Goal: Task Accomplishment & Management: Contribute content

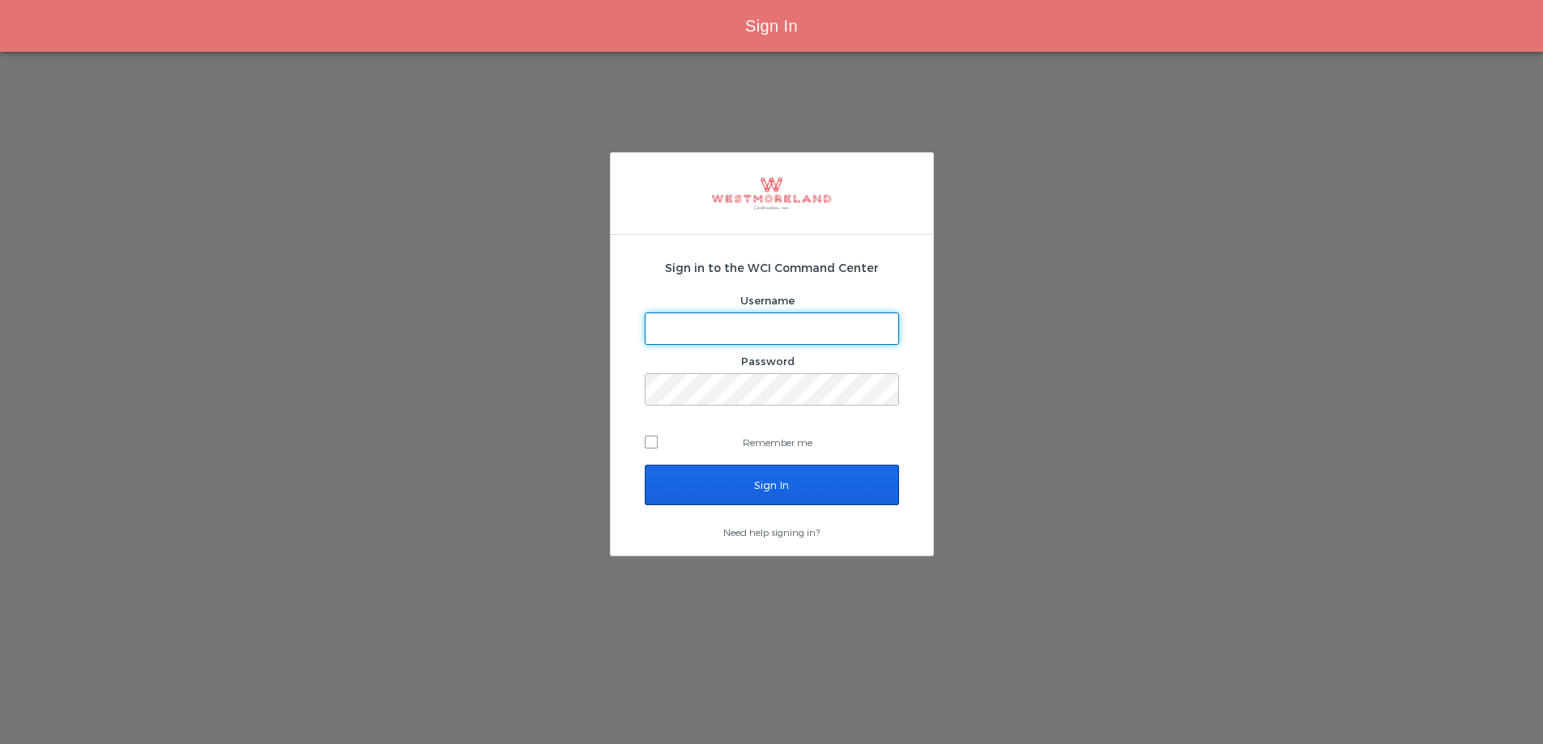
type input "thager@westmoreland.nyc"
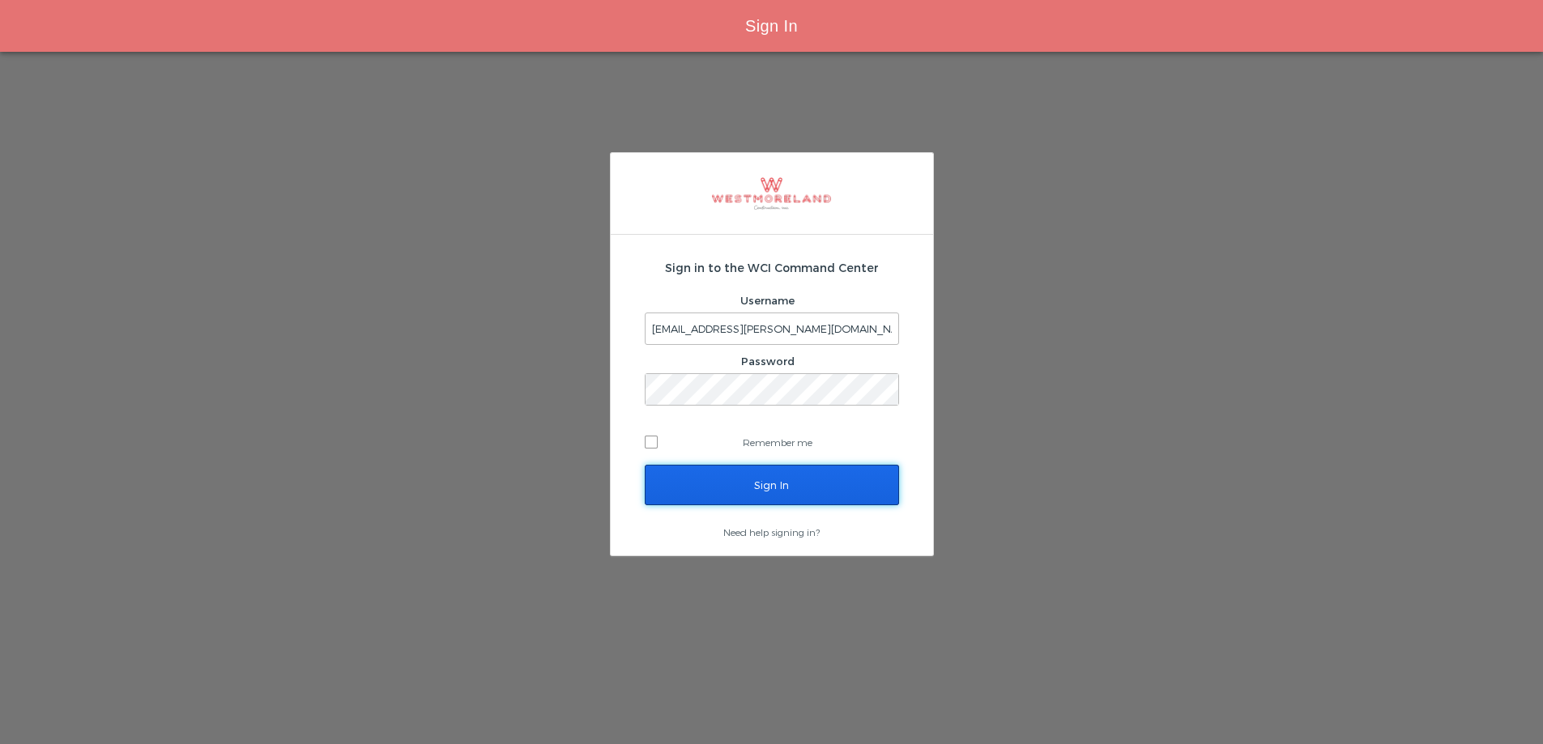
click at [738, 484] on input "Sign In" at bounding box center [772, 485] width 254 height 41
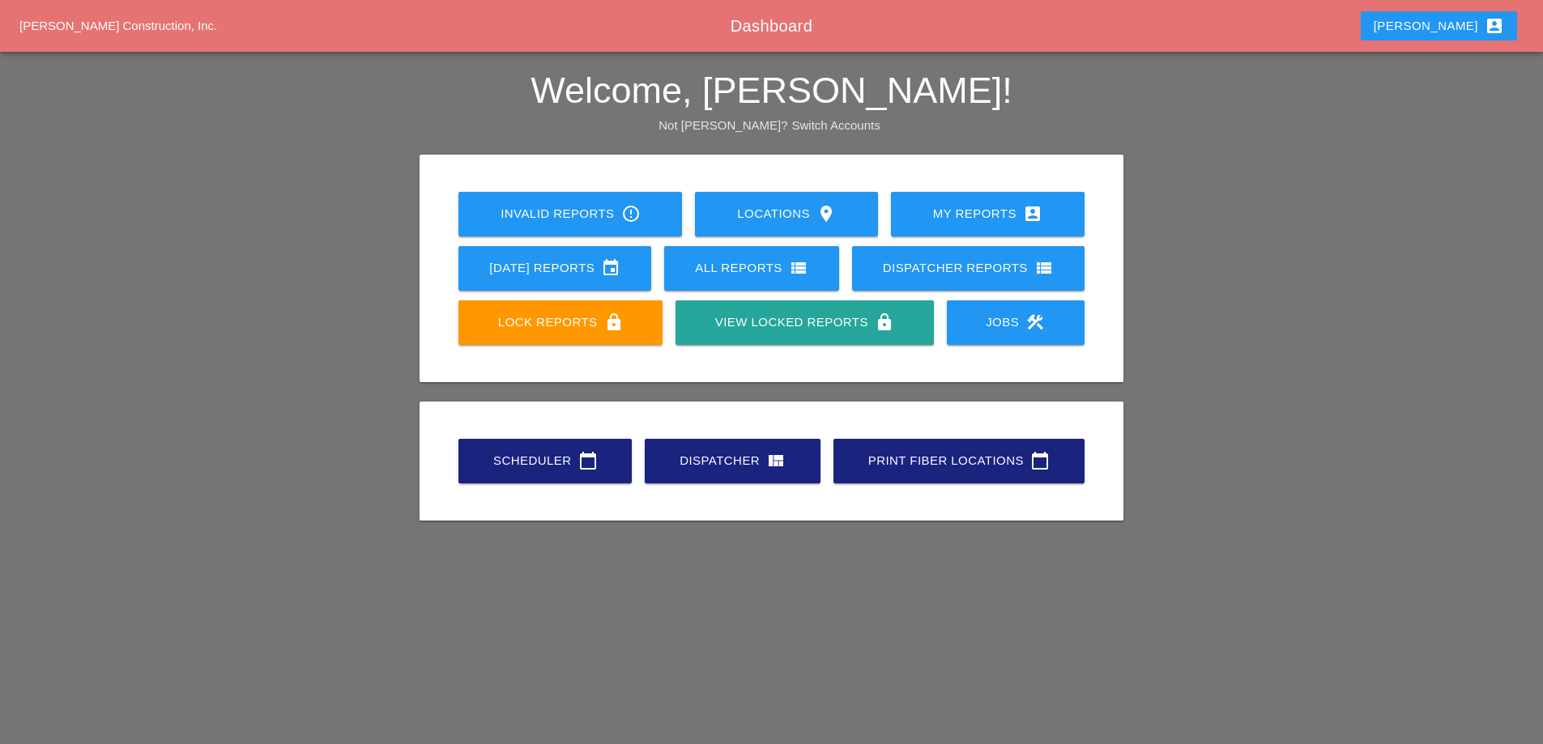
click at [569, 267] on div "[DATE] Reports event" at bounding box center [554, 267] width 141 height 19
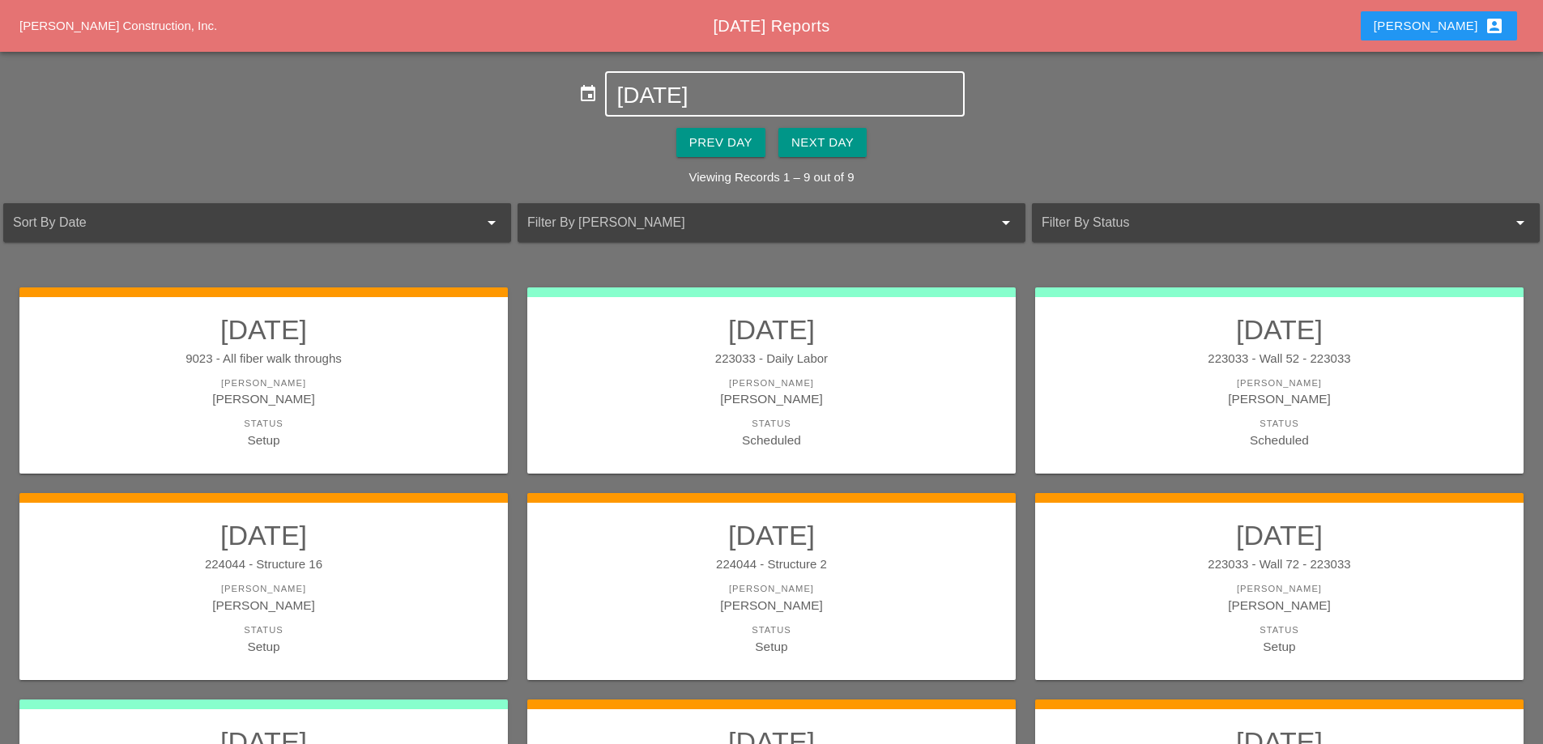
click at [693, 99] on input "[DATE]" at bounding box center [784, 96] width 336 height 26
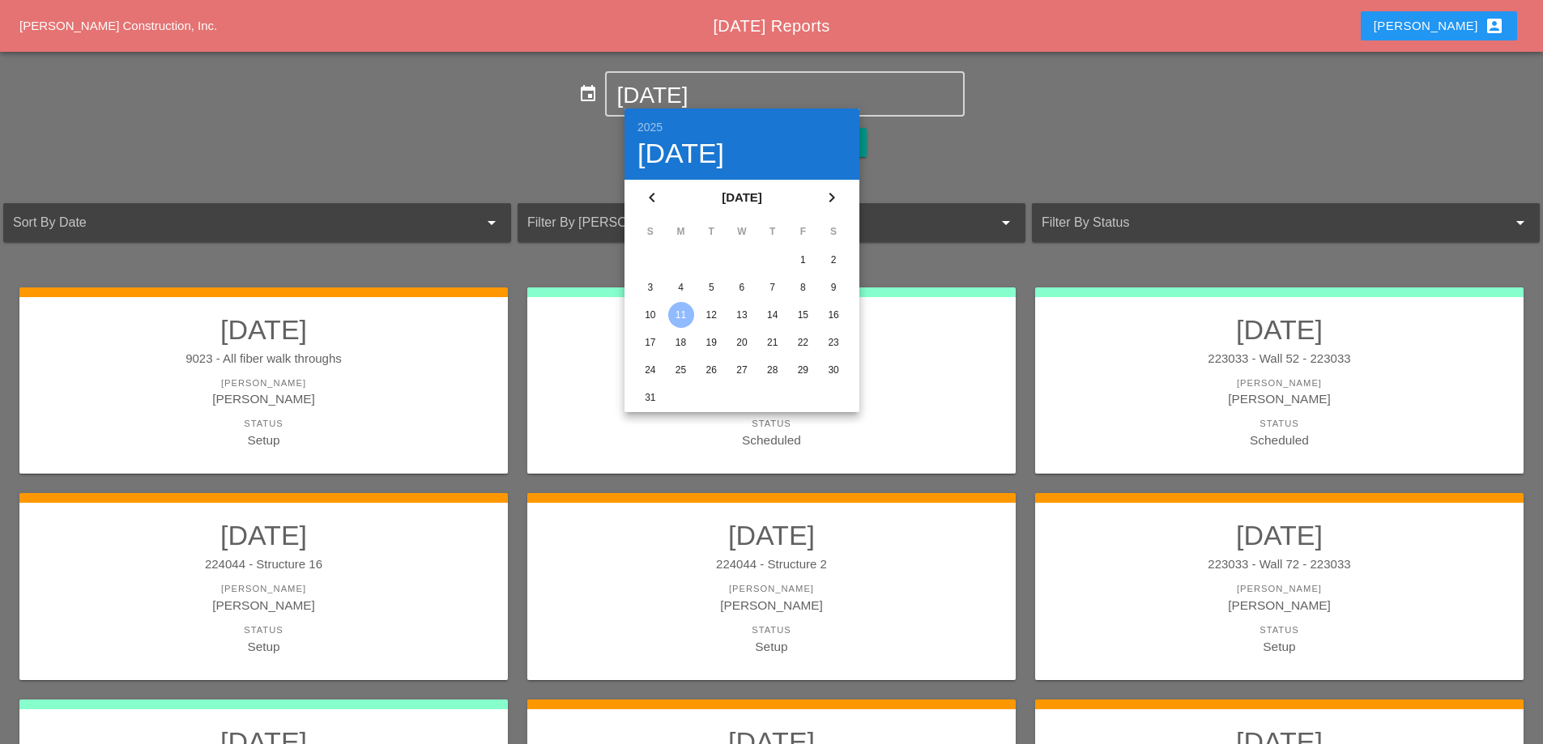
click at [684, 285] on div "4" at bounding box center [681, 288] width 26 height 26
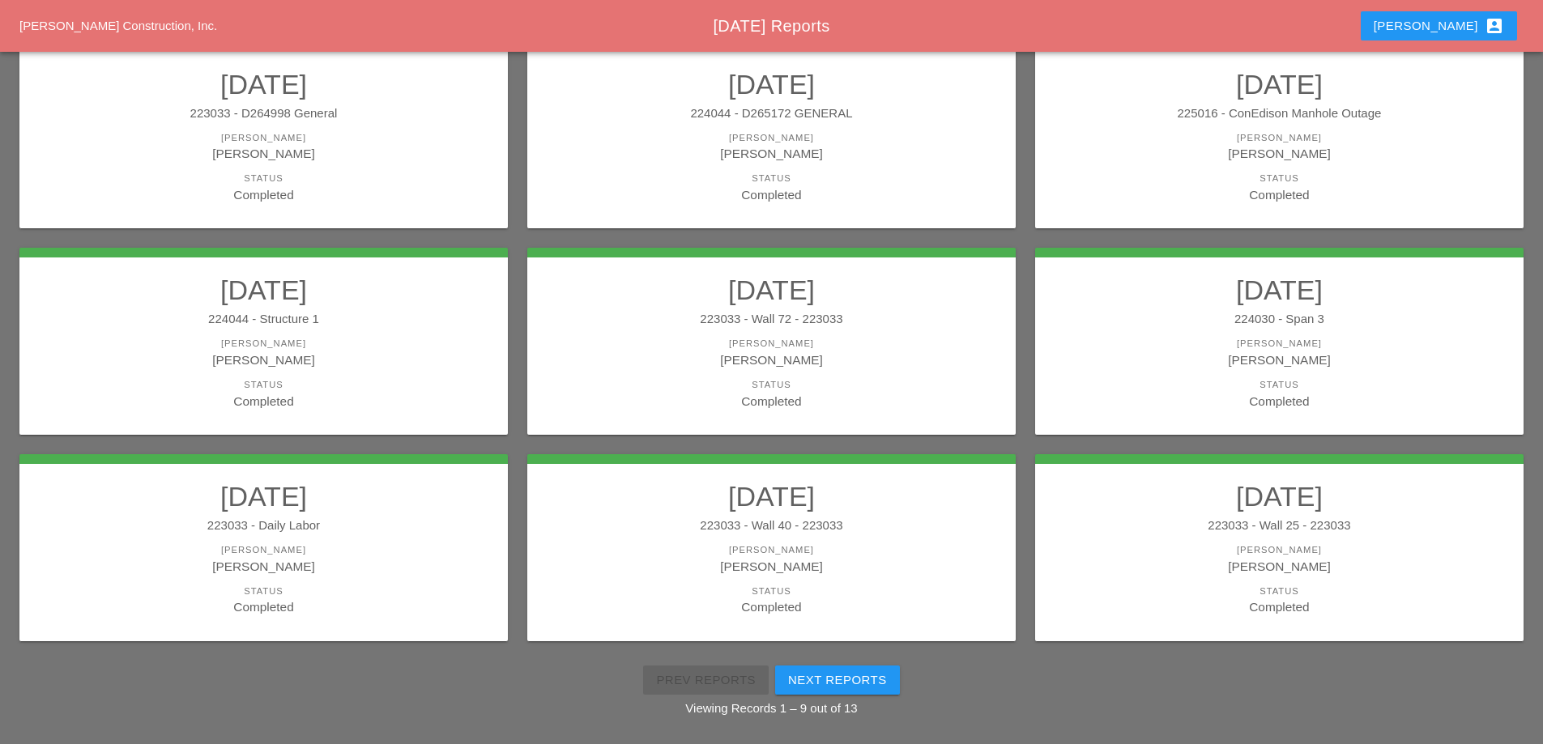
scroll to position [290, 0]
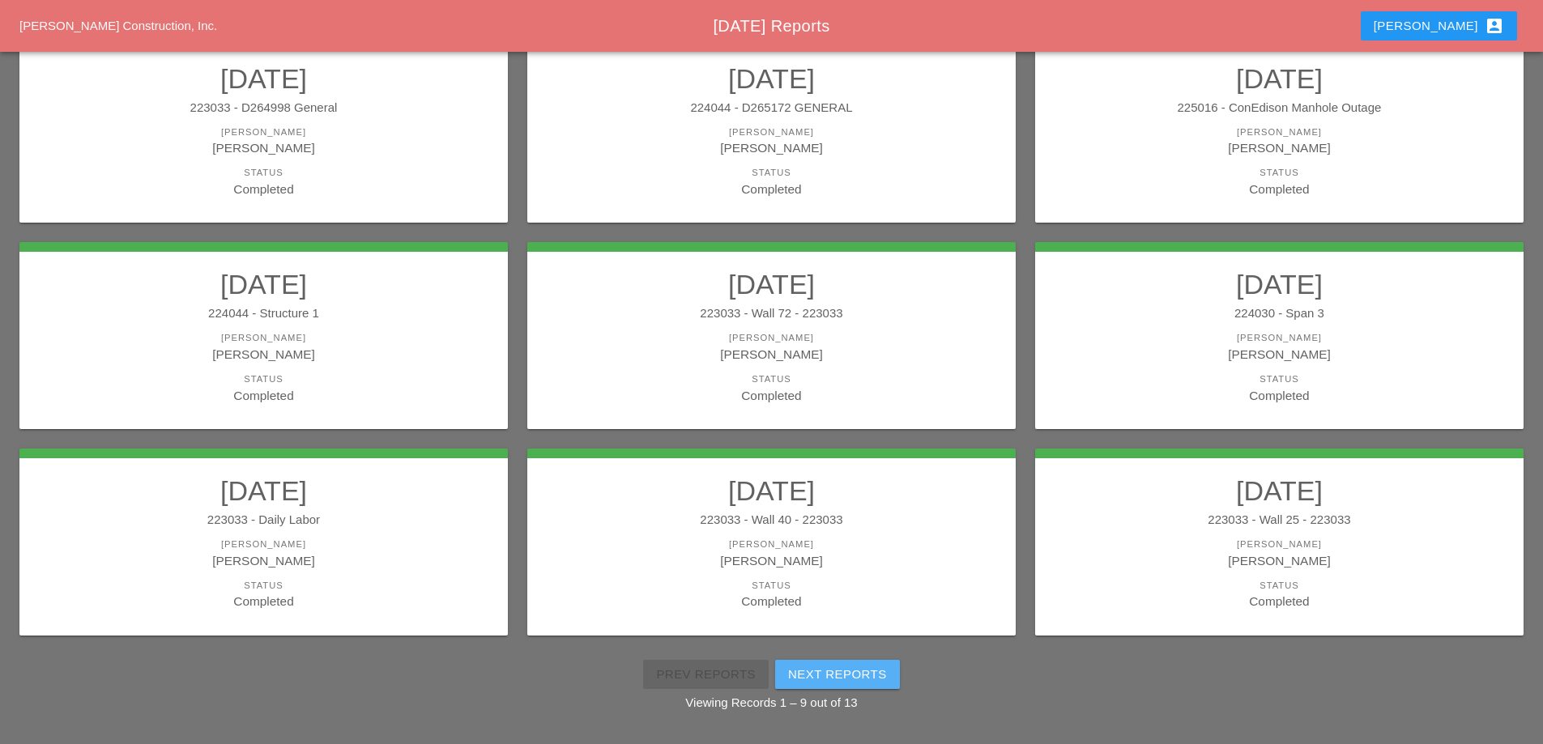
click at [859, 678] on div "Next Reports" at bounding box center [837, 675] width 99 height 19
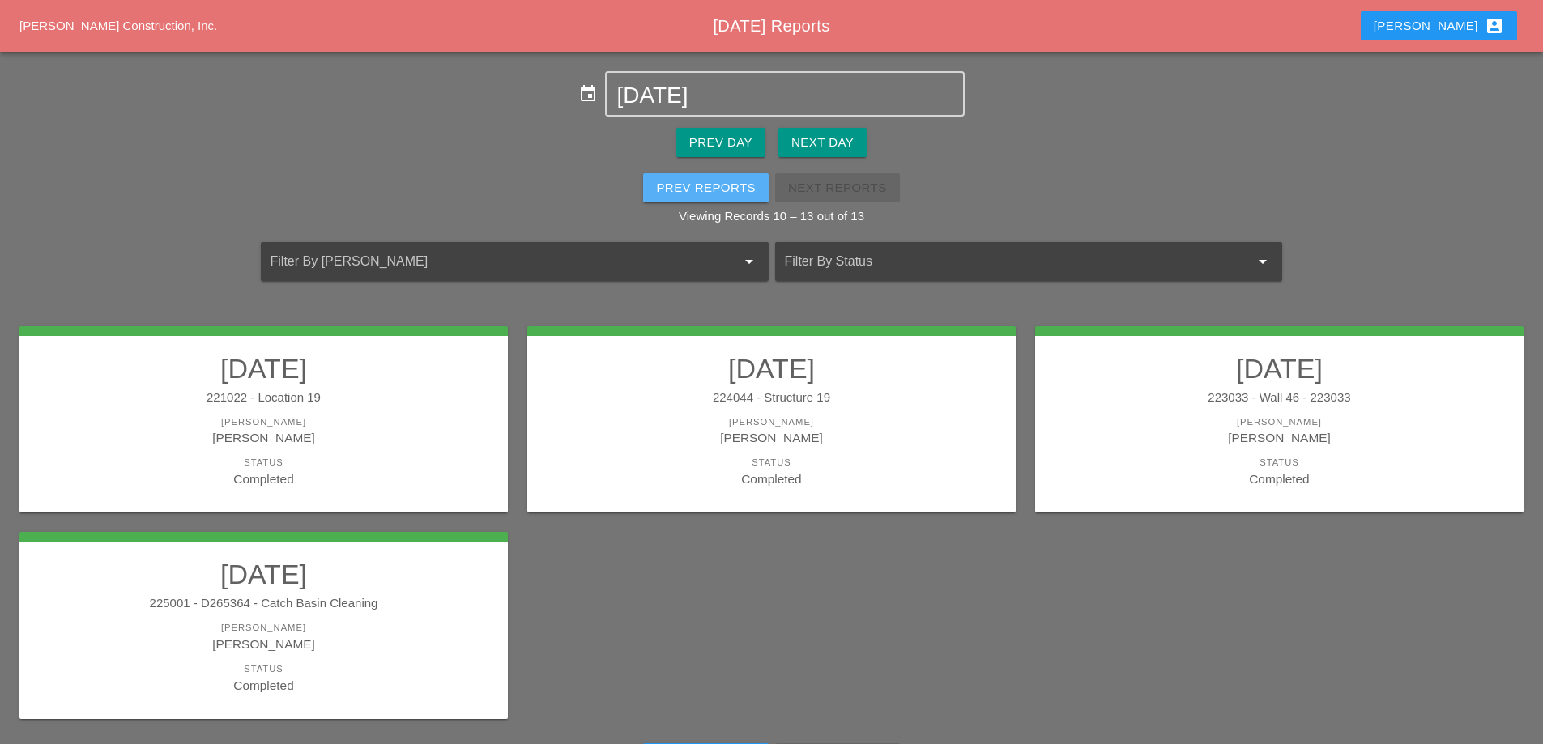
click at [714, 195] on div "Prev Reports" at bounding box center [706, 188] width 100 height 19
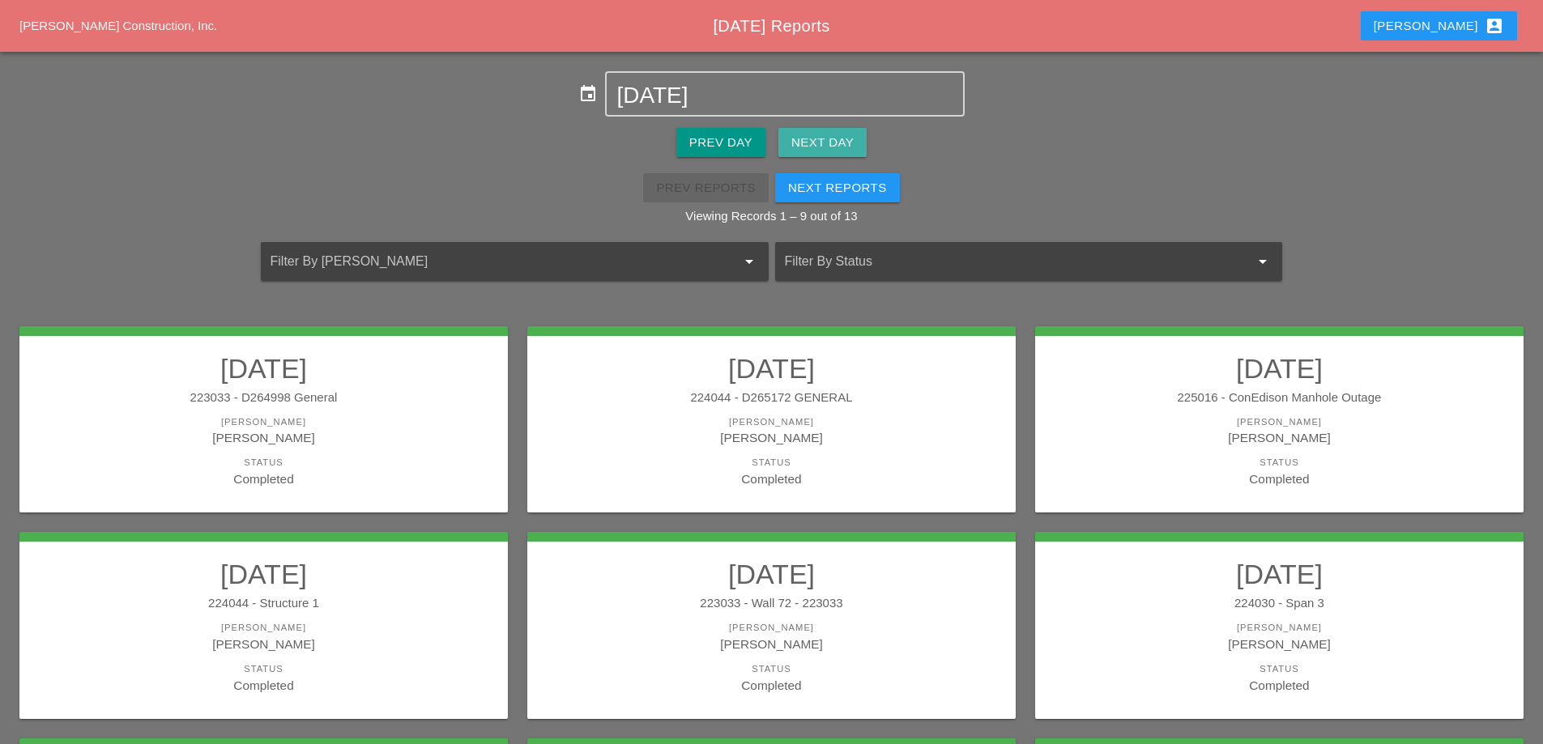
click at [819, 148] on div "Next Day" at bounding box center [822, 143] width 62 height 19
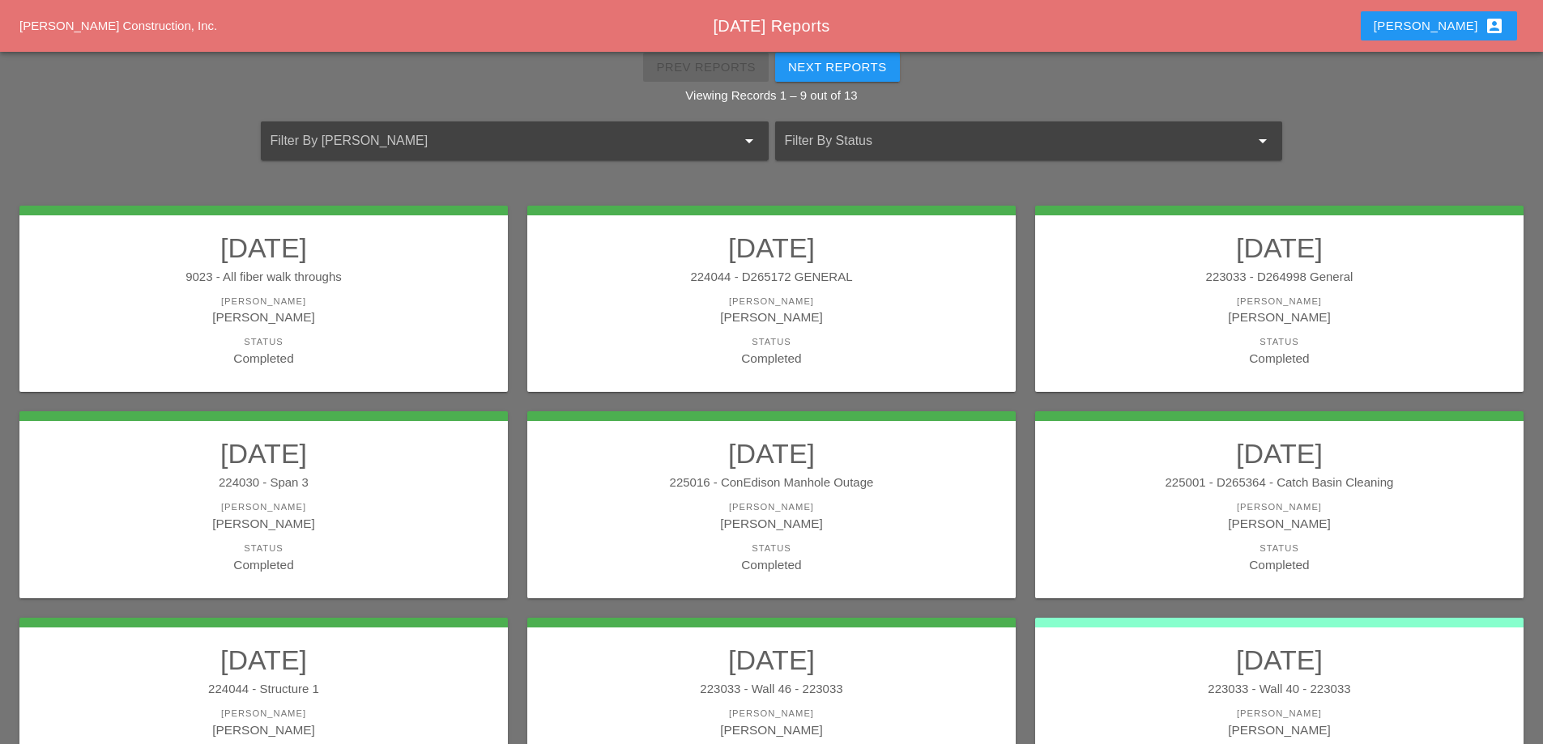
scroll to position [290, 0]
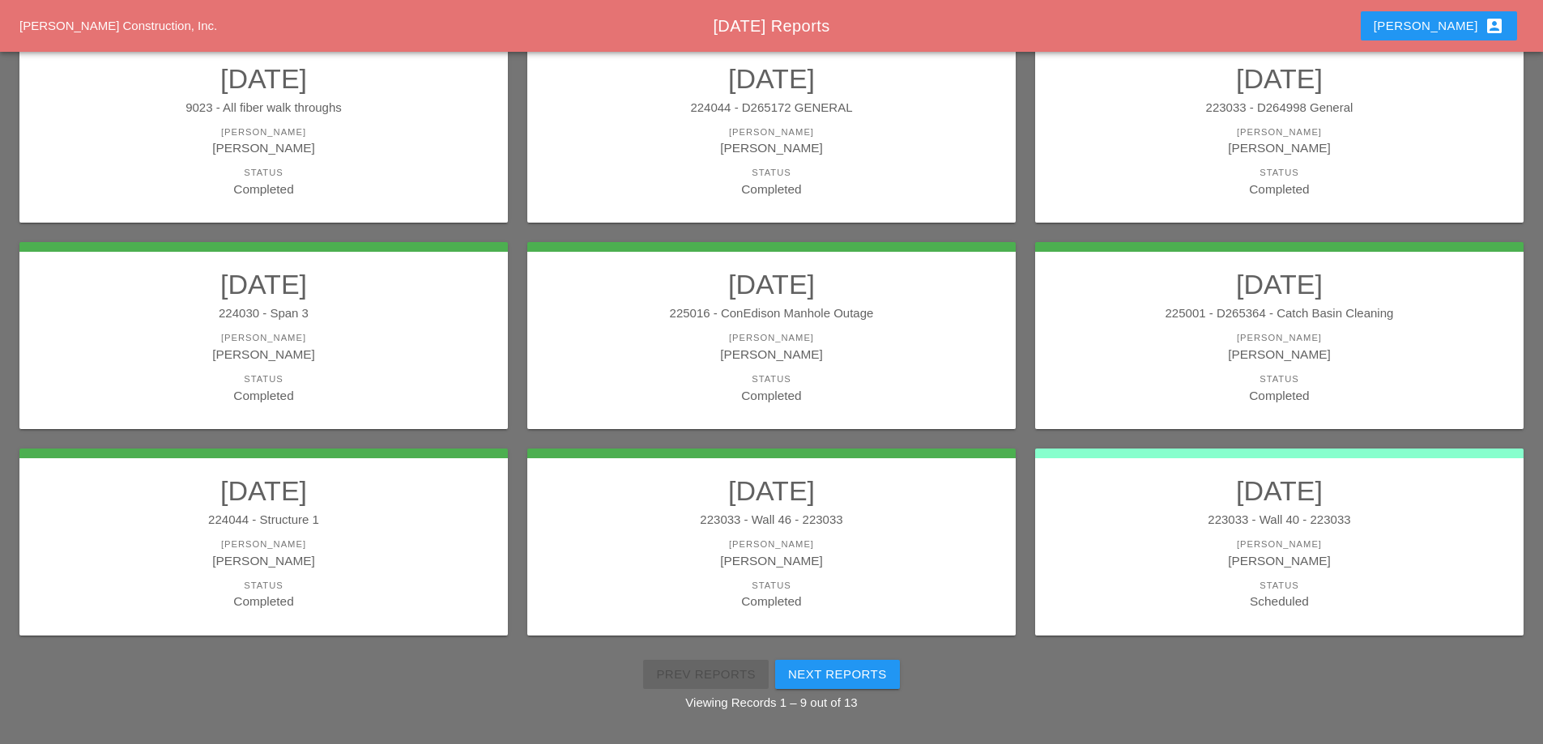
click at [1178, 531] on link "[DATE] 223033 - Wall 40 - 223033 [PERSON_NAME] Status Scheduled" at bounding box center [1279, 543] width 456 height 136
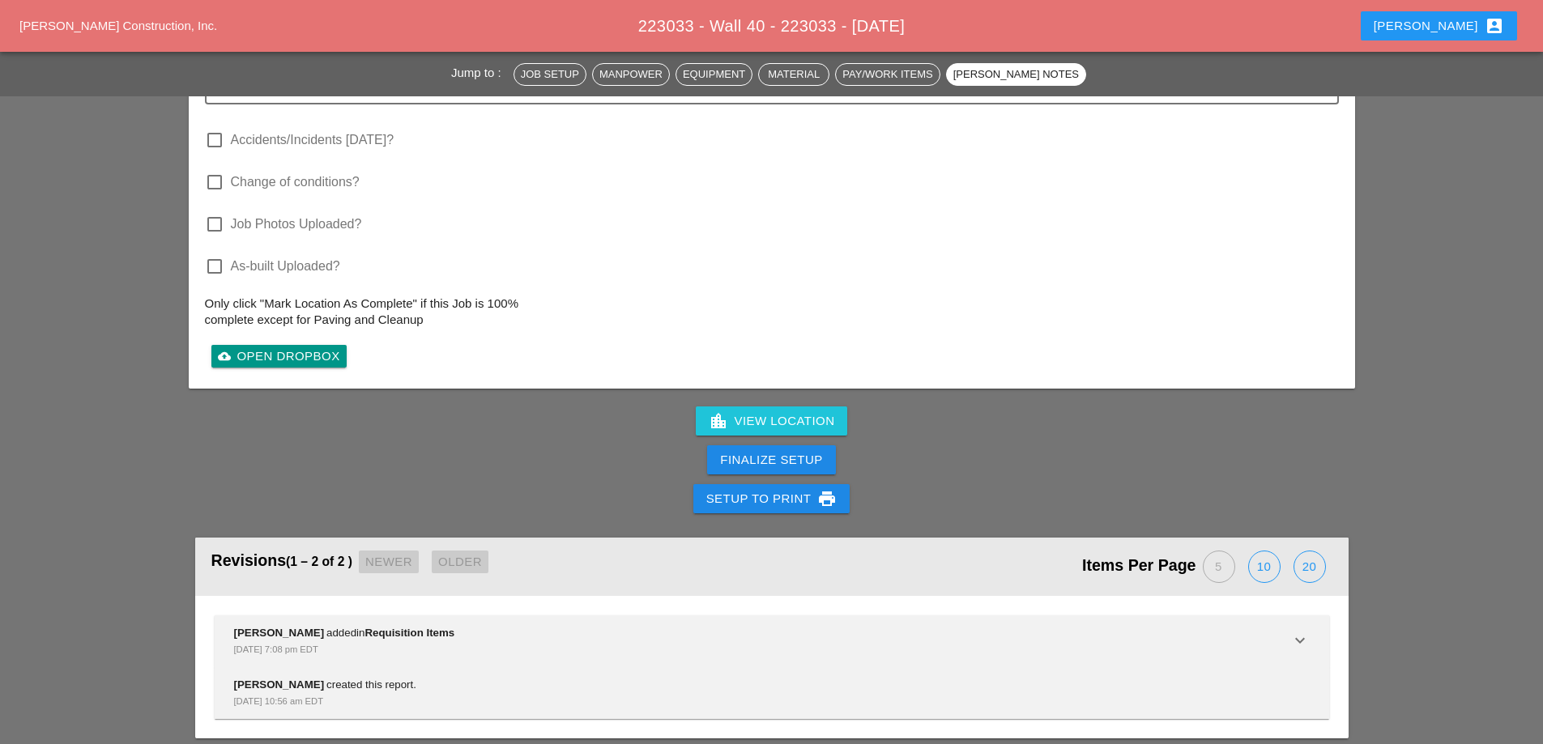
scroll to position [2250, 0]
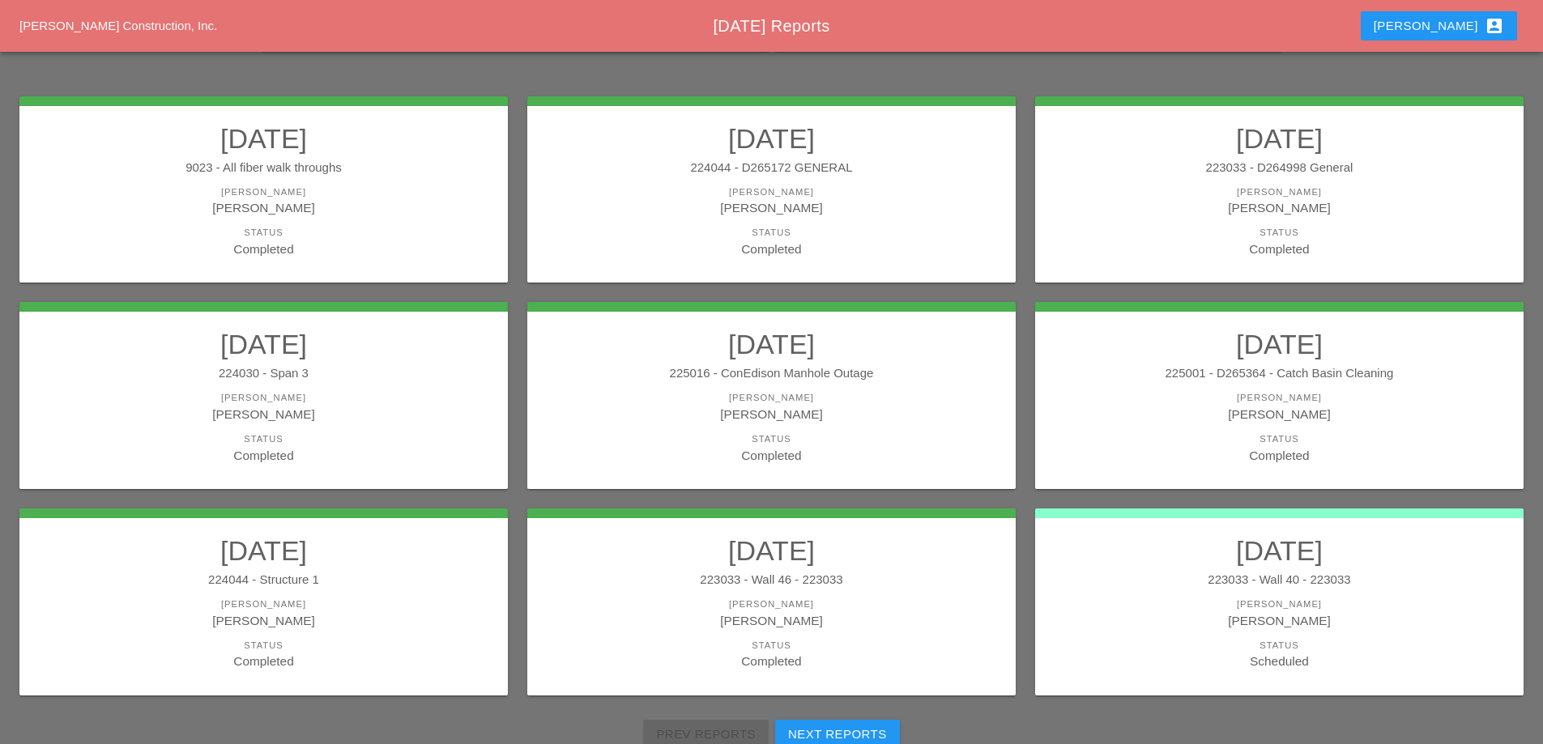
scroll to position [290, 0]
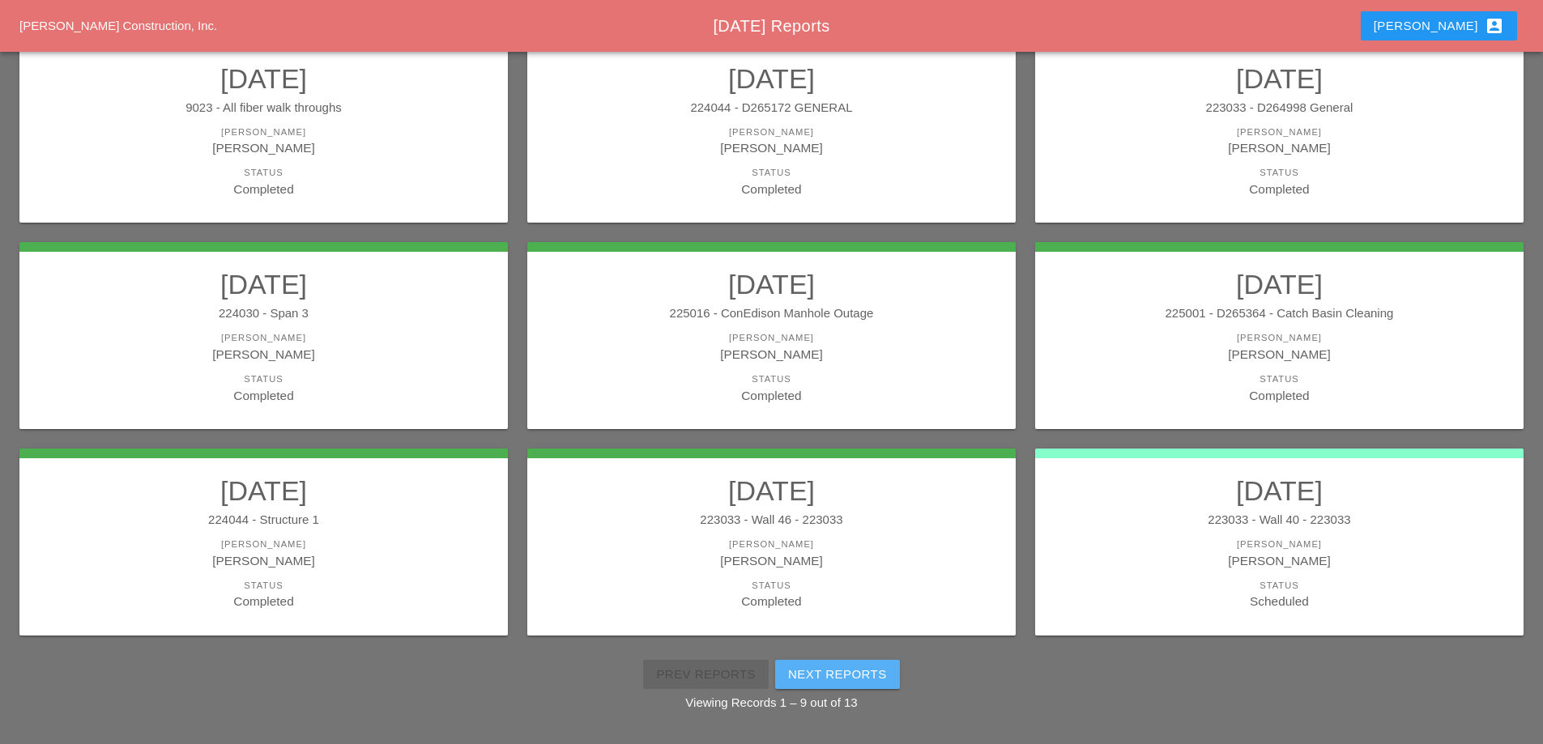
click at [796, 678] on div "Next Reports" at bounding box center [837, 675] width 99 height 19
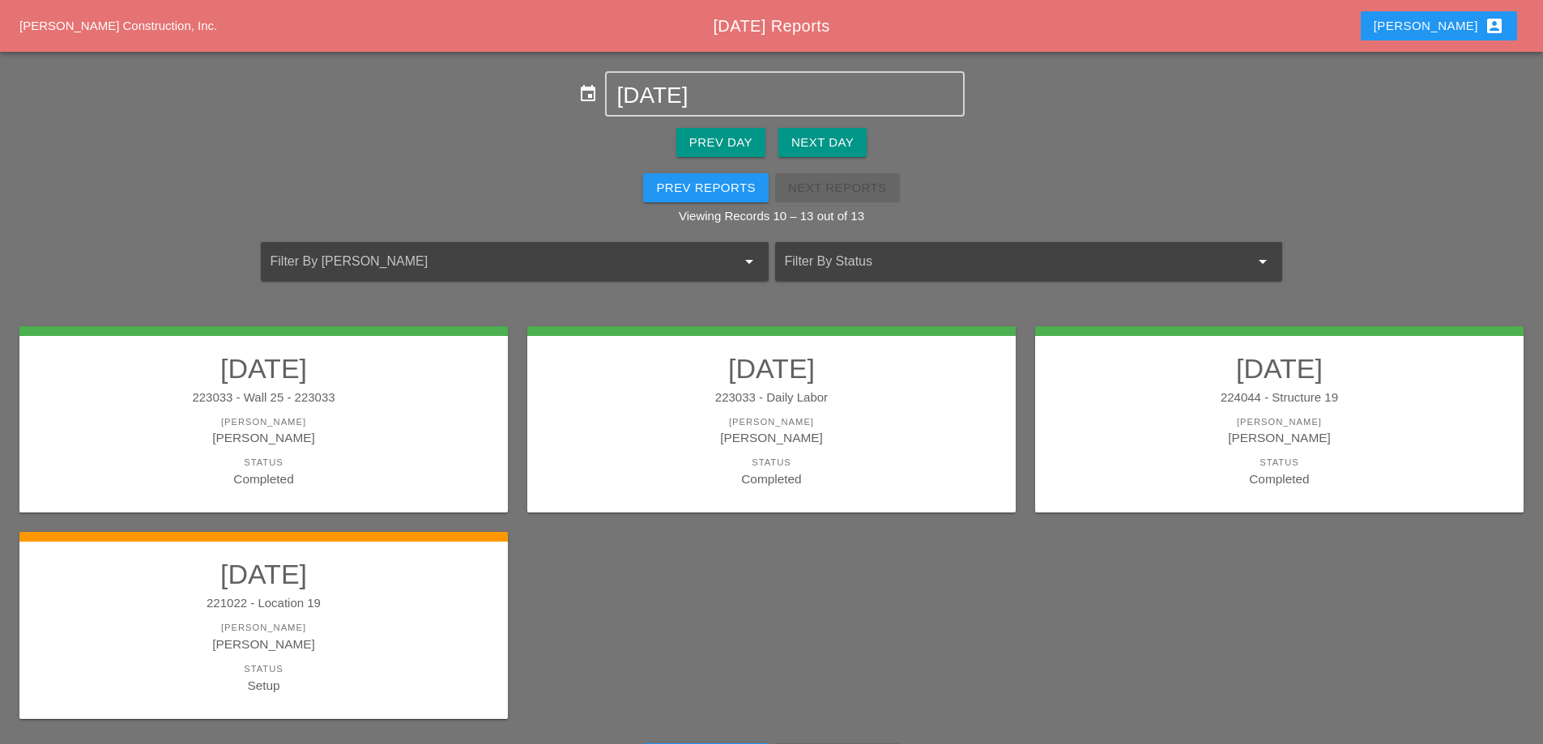
click at [275, 620] on link "[DATE] 221022 - Location 19 [PERSON_NAME] [PERSON_NAME] Status Setup" at bounding box center [264, 626] width 456 height 136
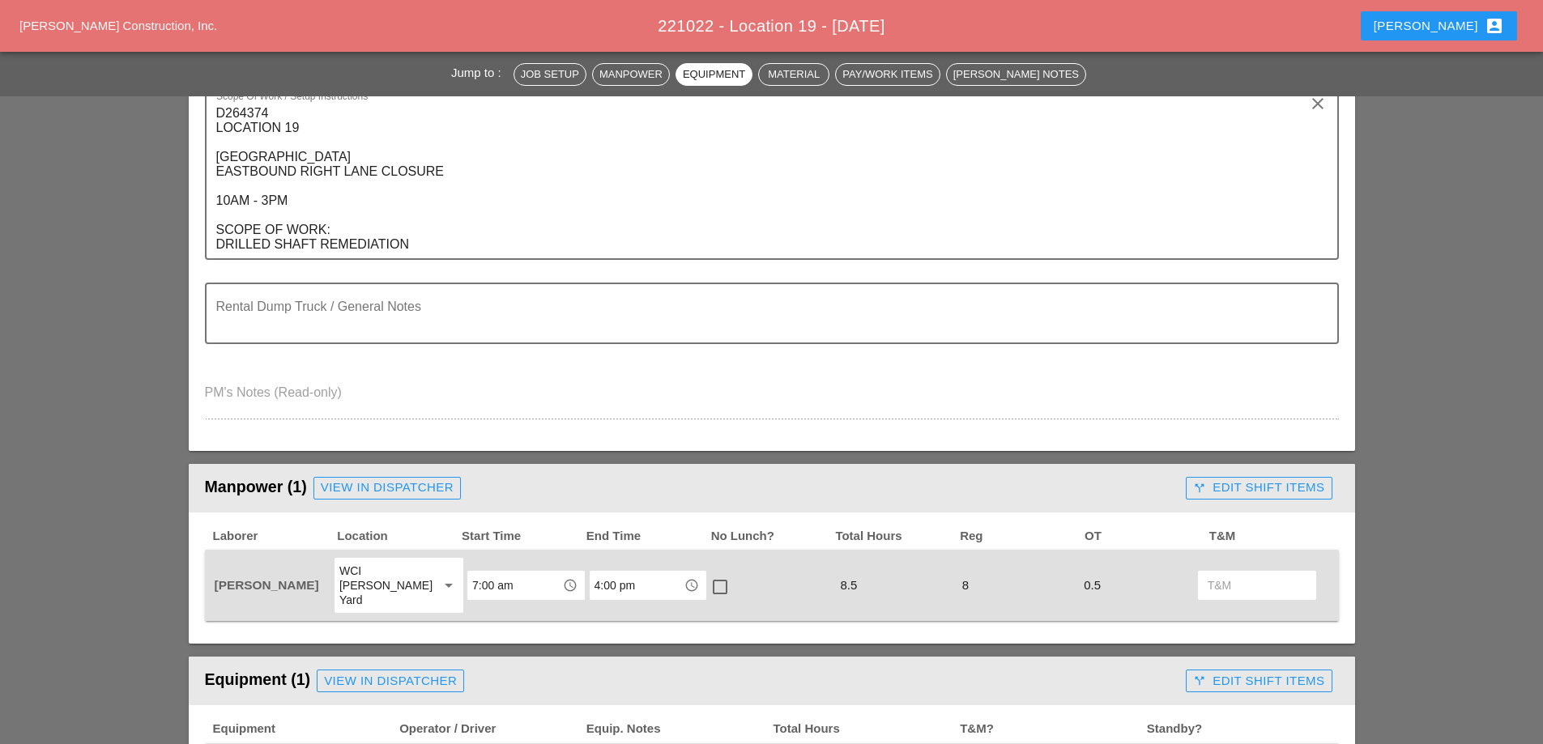
scroll to position [405, 0]
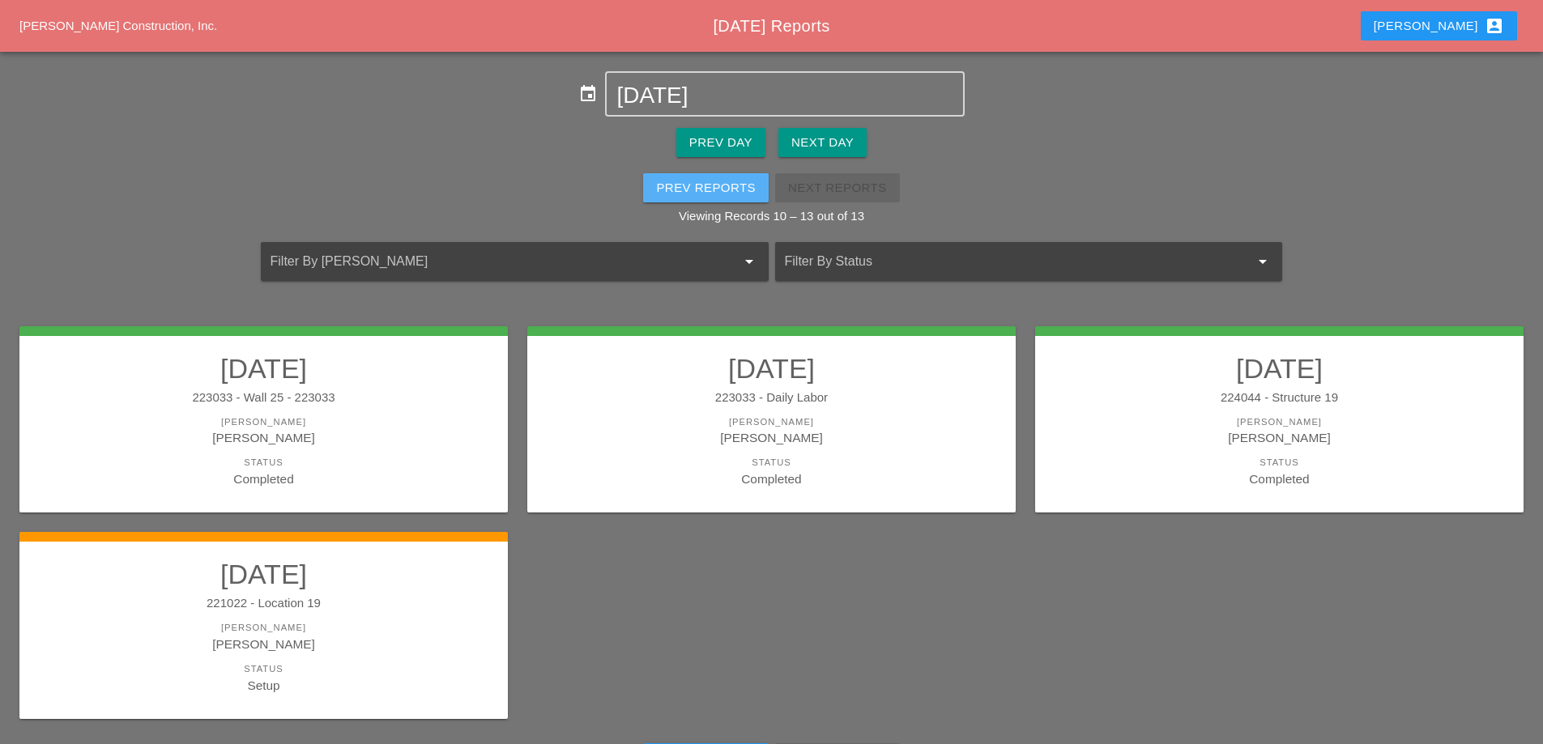
click at [707, 184] on div "Prev Reports" at bounding box center [706, 188] width 100 height 19
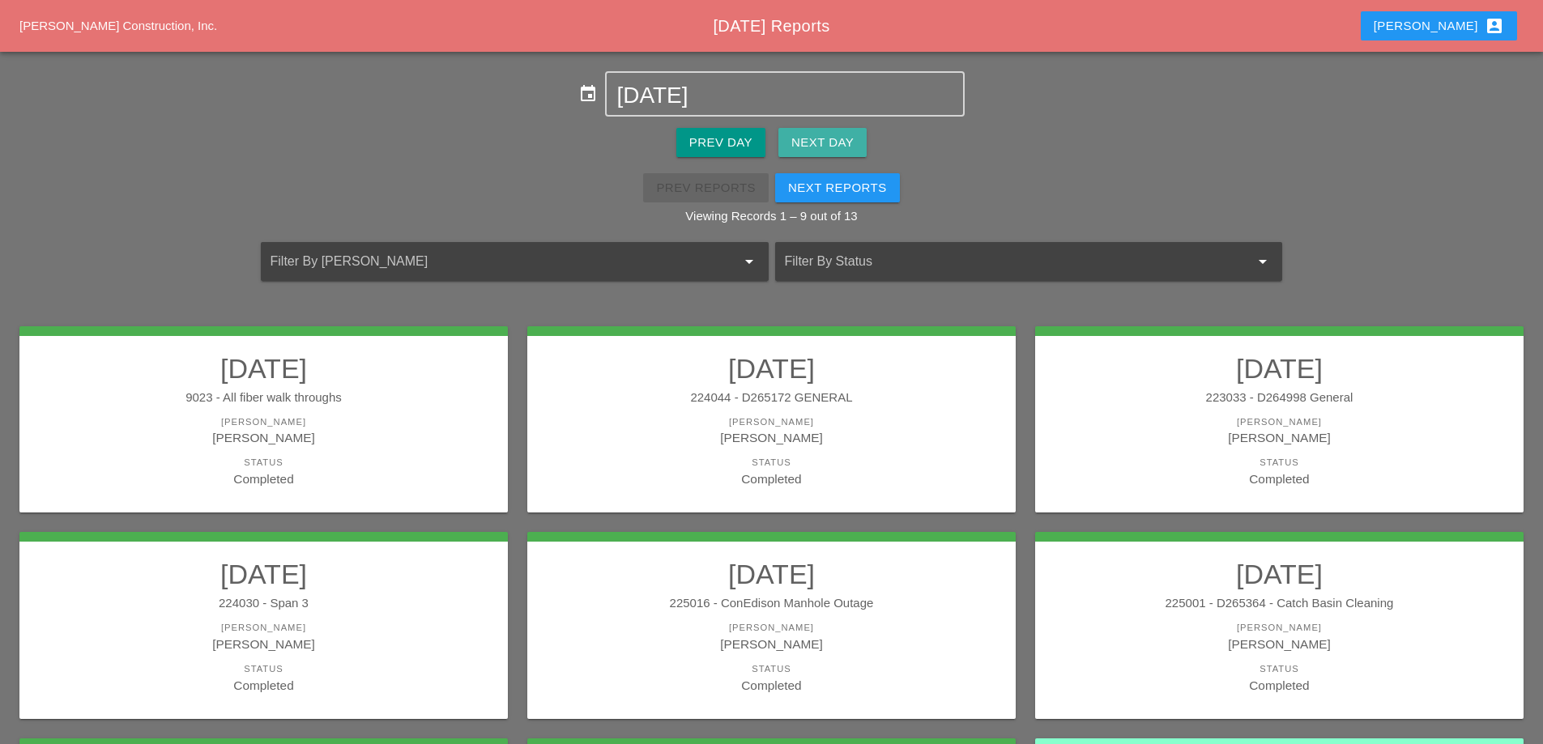
click at [851, 134] on div "Next Day" at bounding box center [822, 143] width 62 height 19
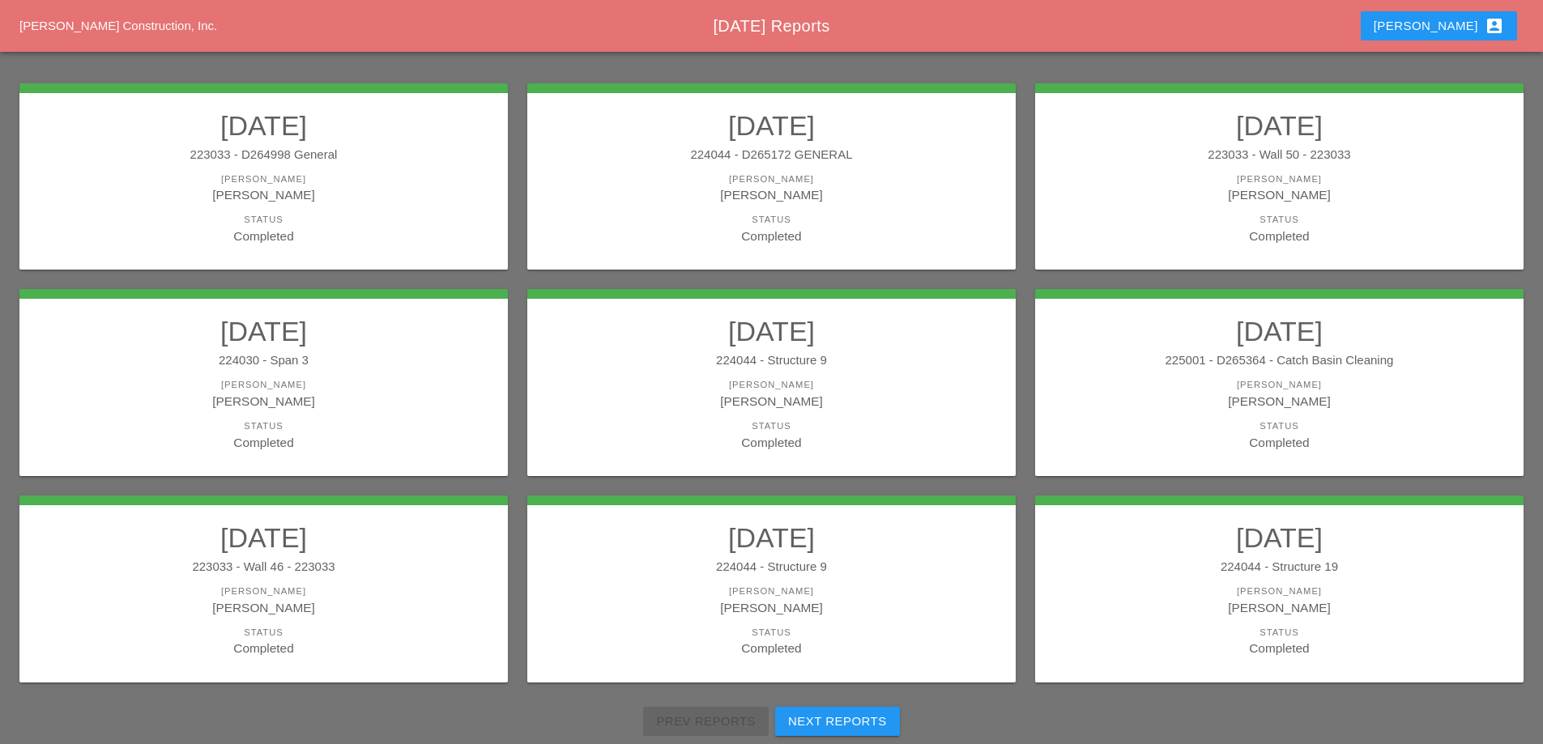
scroll to position [290, 0]
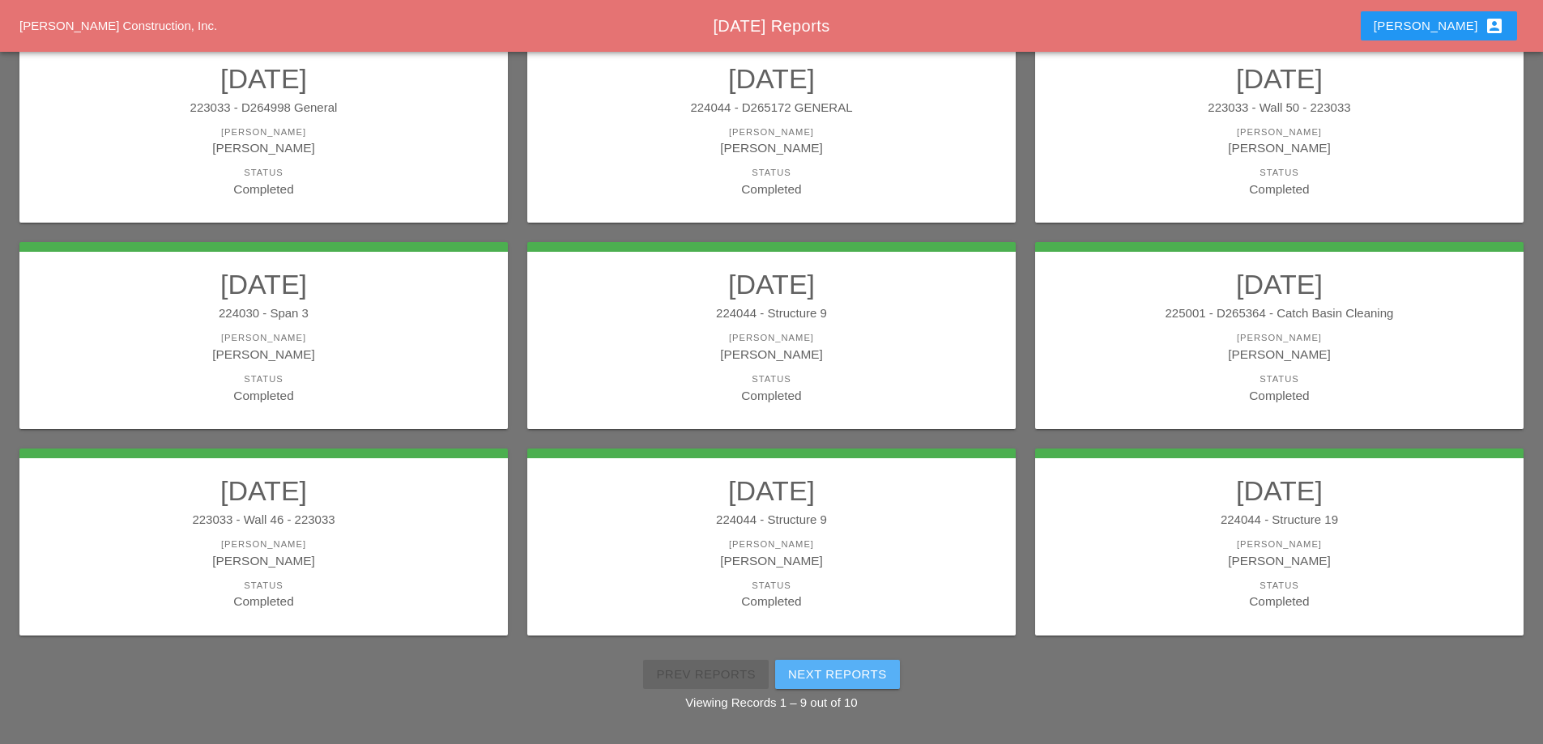
click at [856, 678] on div "Next Reports" at bounding box center [837, 675] width 99 height 19
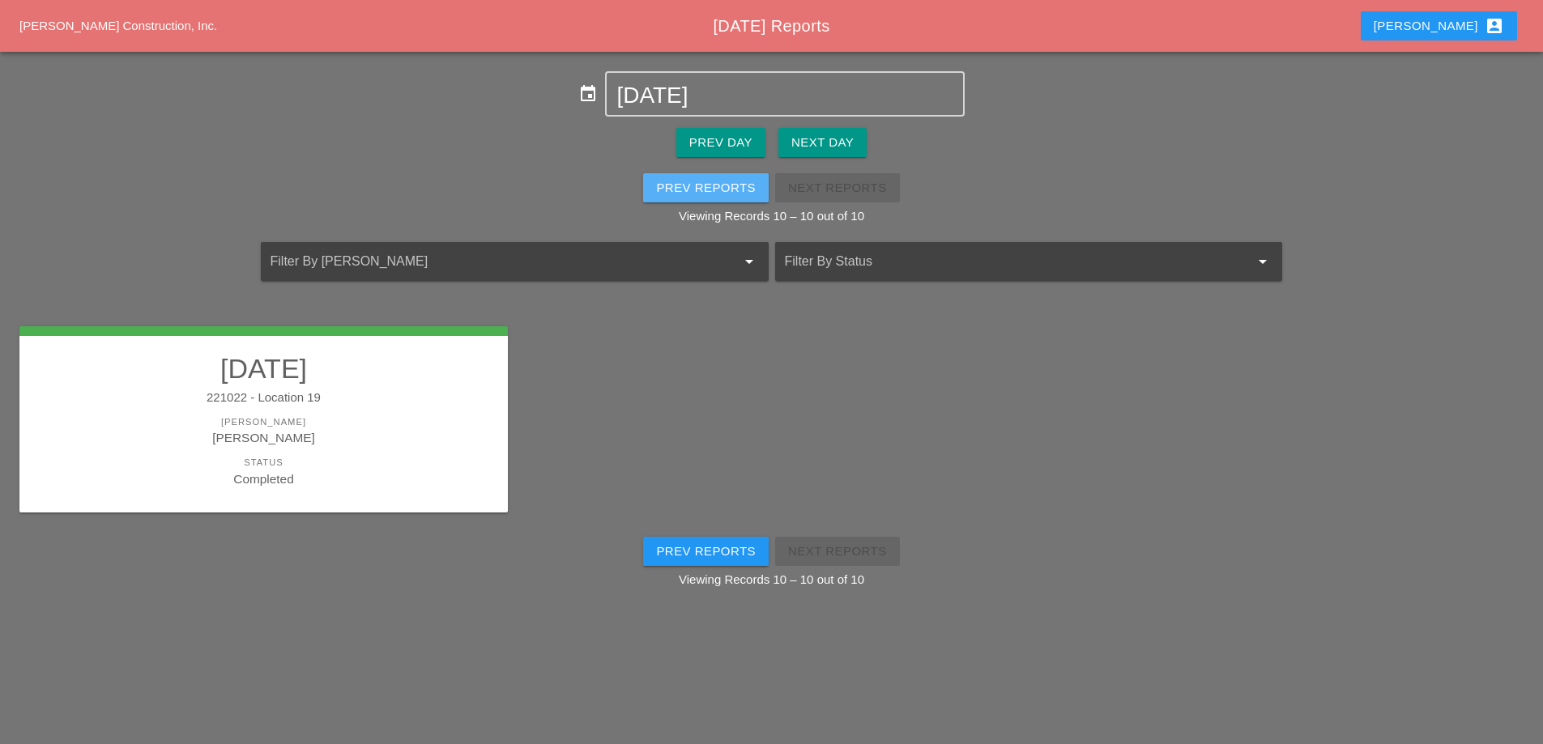
click at [734, 187] on div "Prev Reports" at bounding box center [706, 188] width 100 height 19
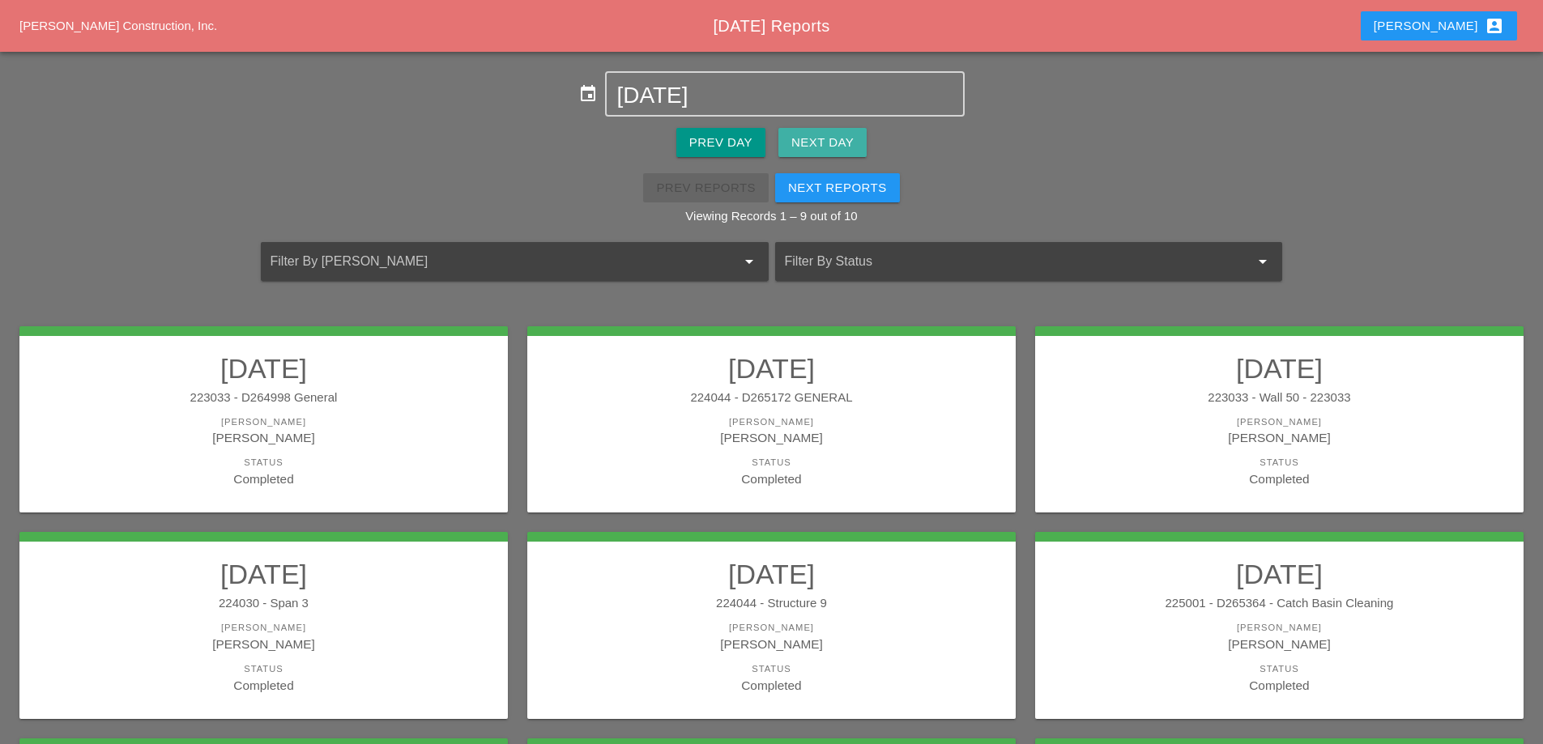
click at [837, 136] on div "Next Day" at bounding box center [822, 143] width 62 height 19
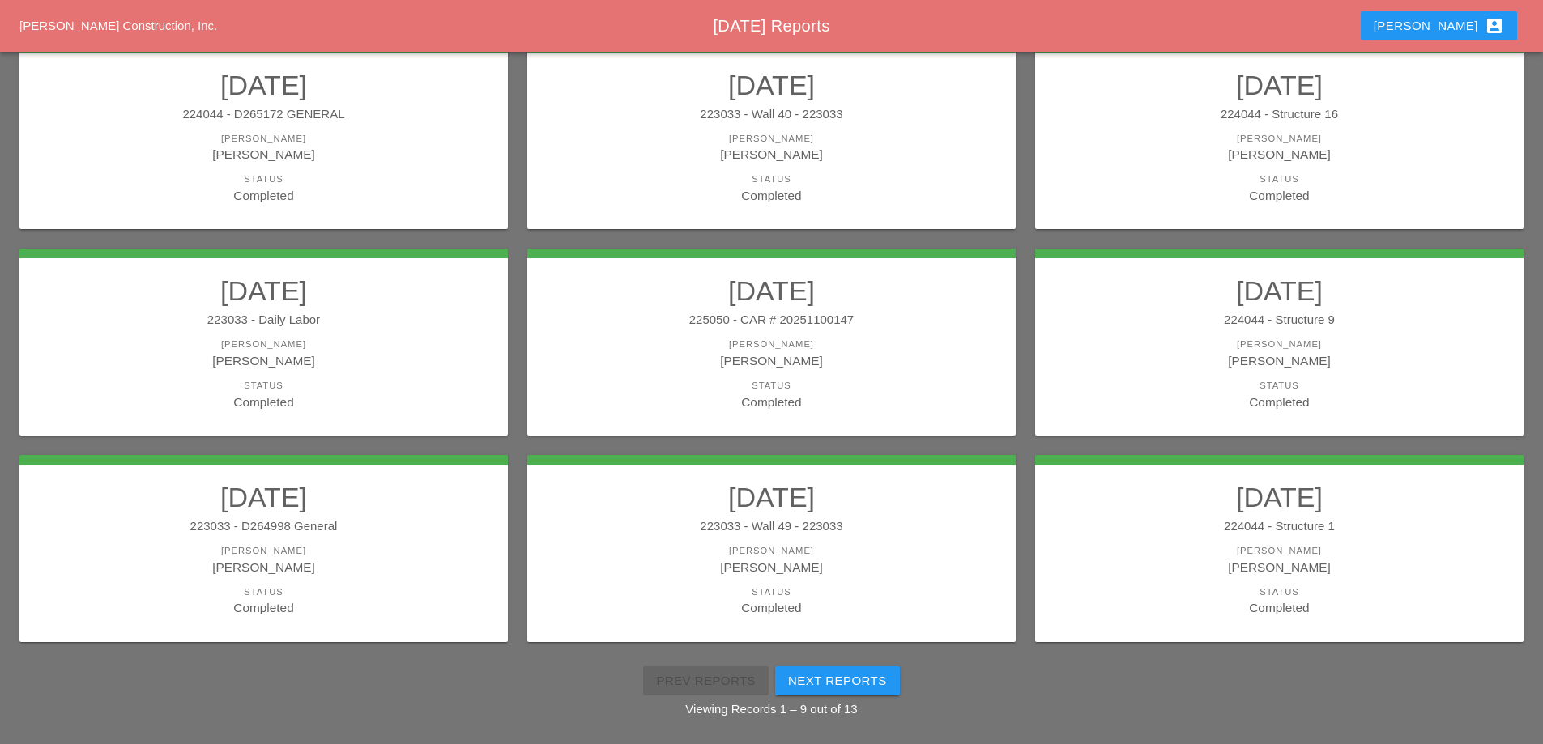
scroll to position [290, 0]
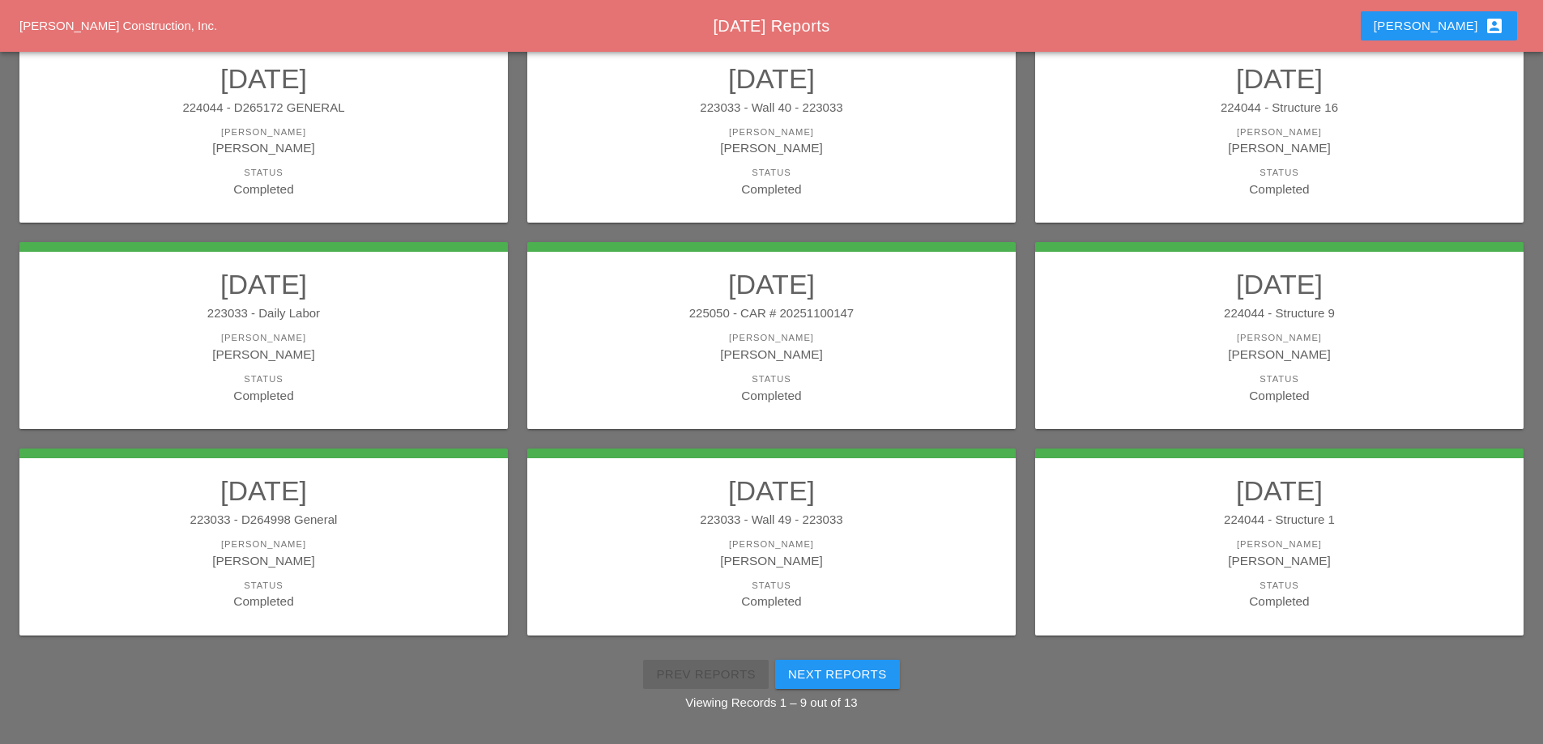
click at [838, 668] on div "Next Reports" at bounding box center [837, 675] width 99 height 19
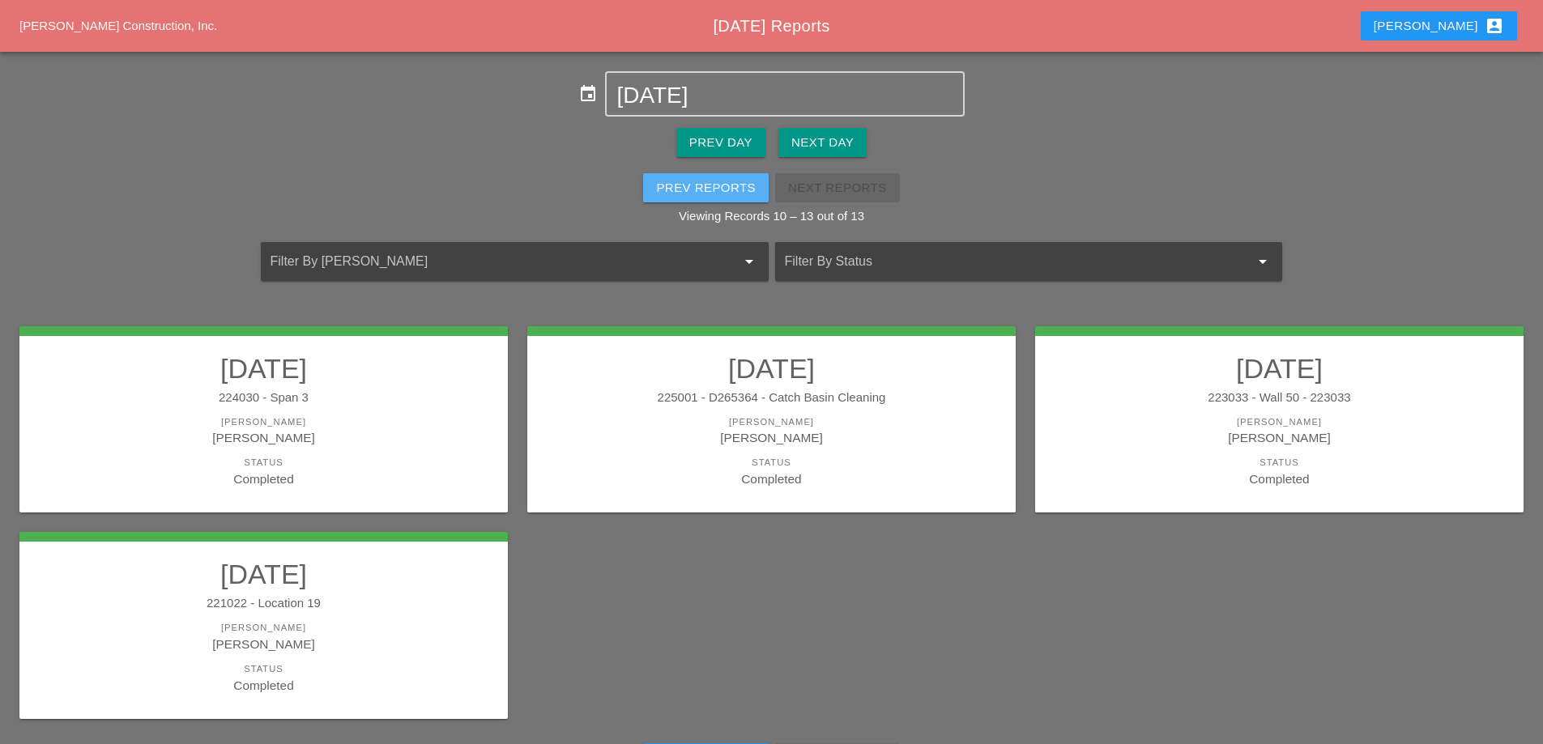
click at [710, 189] on div "Prev Reports" at bounding box center [706, 188] width 100 height 19
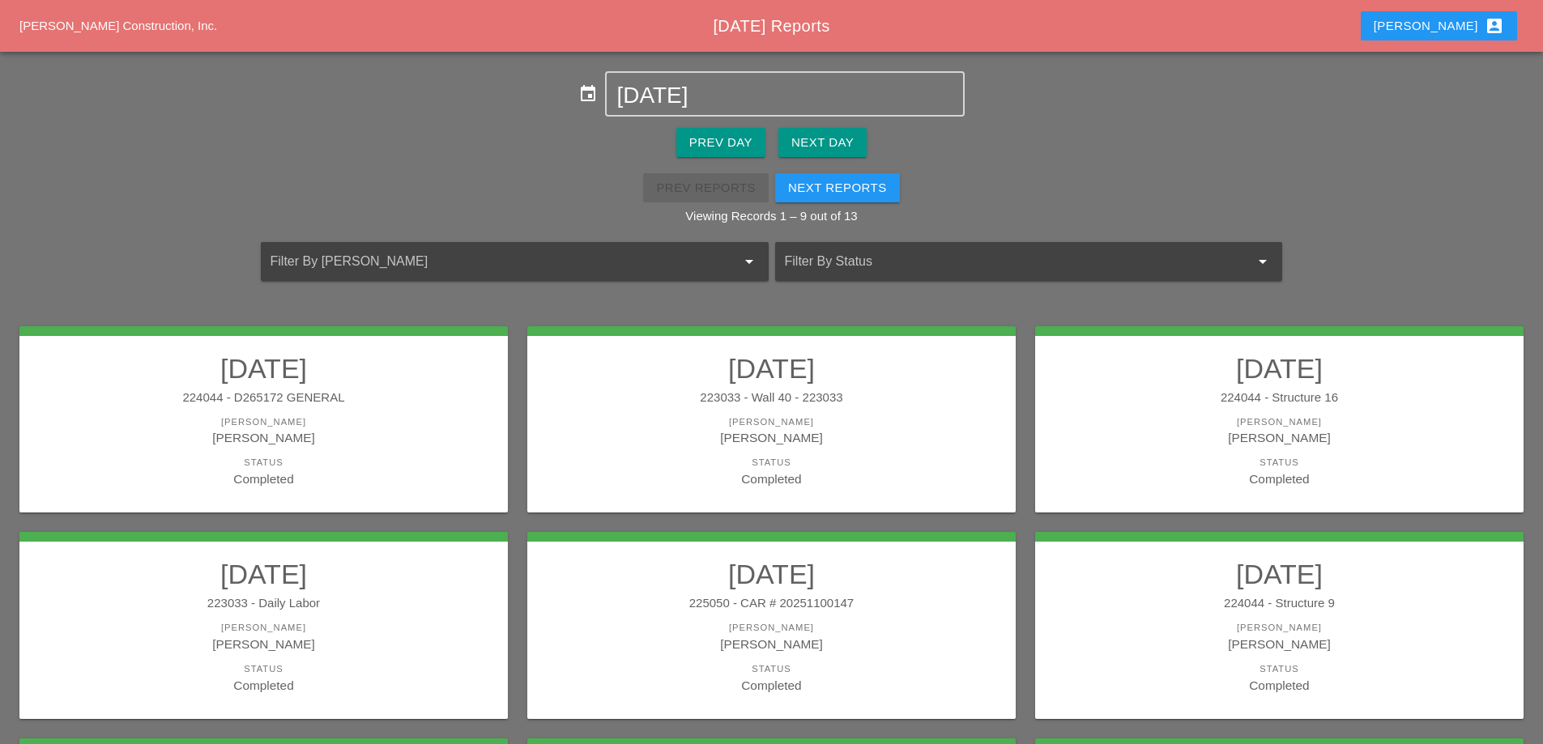
click at [820, 147] on div "Next Day" at bounding box center [822, 143] width 62 height 19
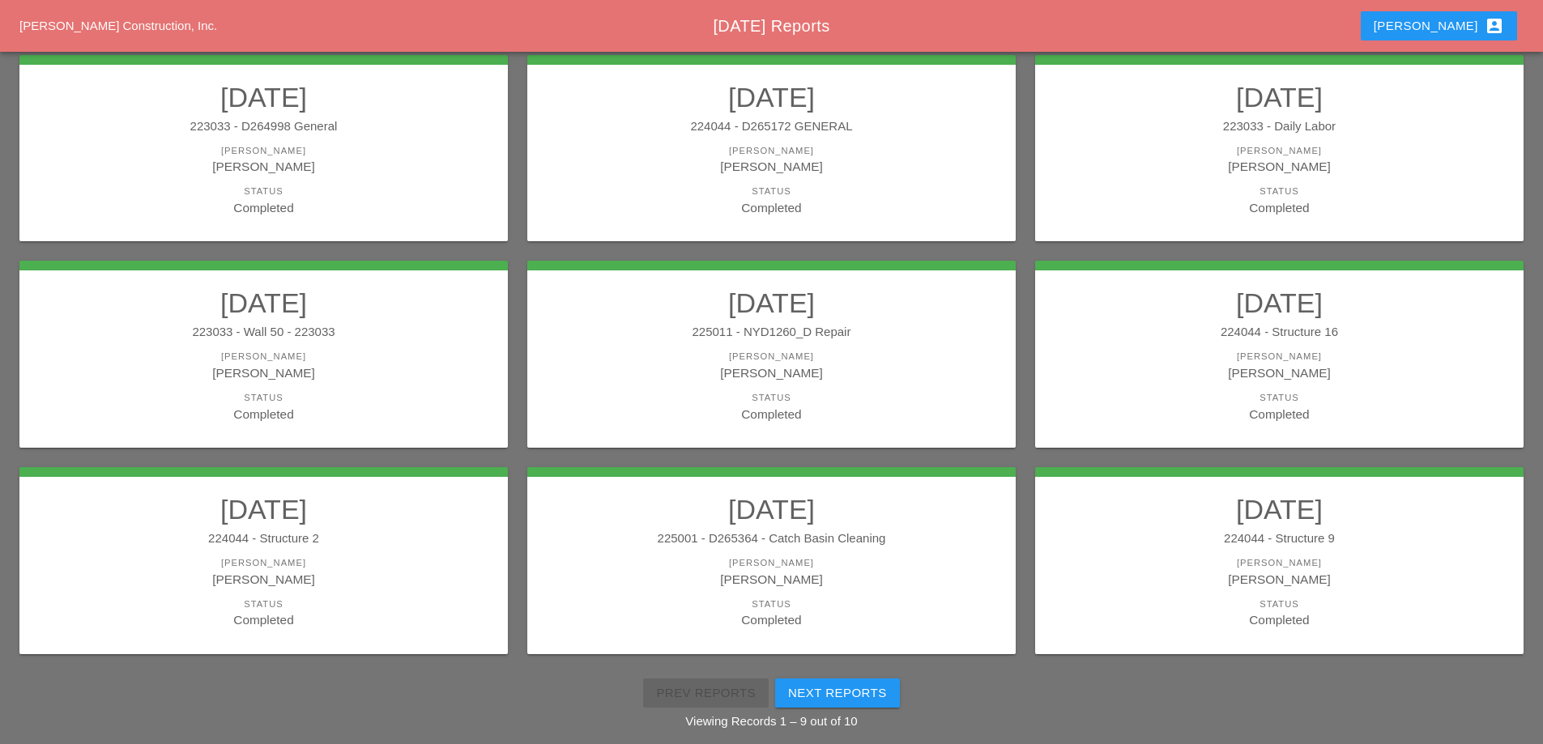
scroll to position [290, 0]
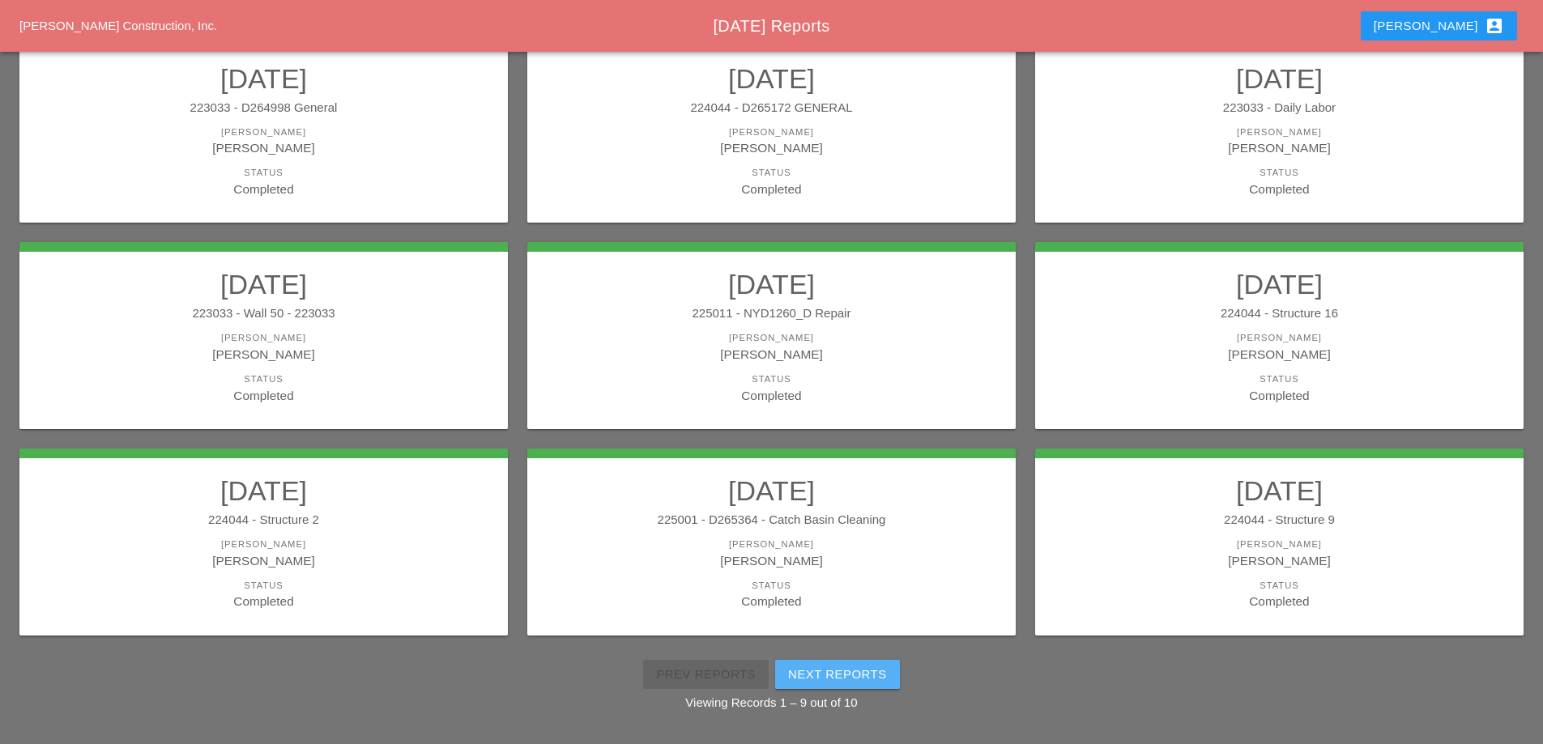
click at [864, 677] on div "Next Reports" at bounding box center [837, 675] width 99 height 19
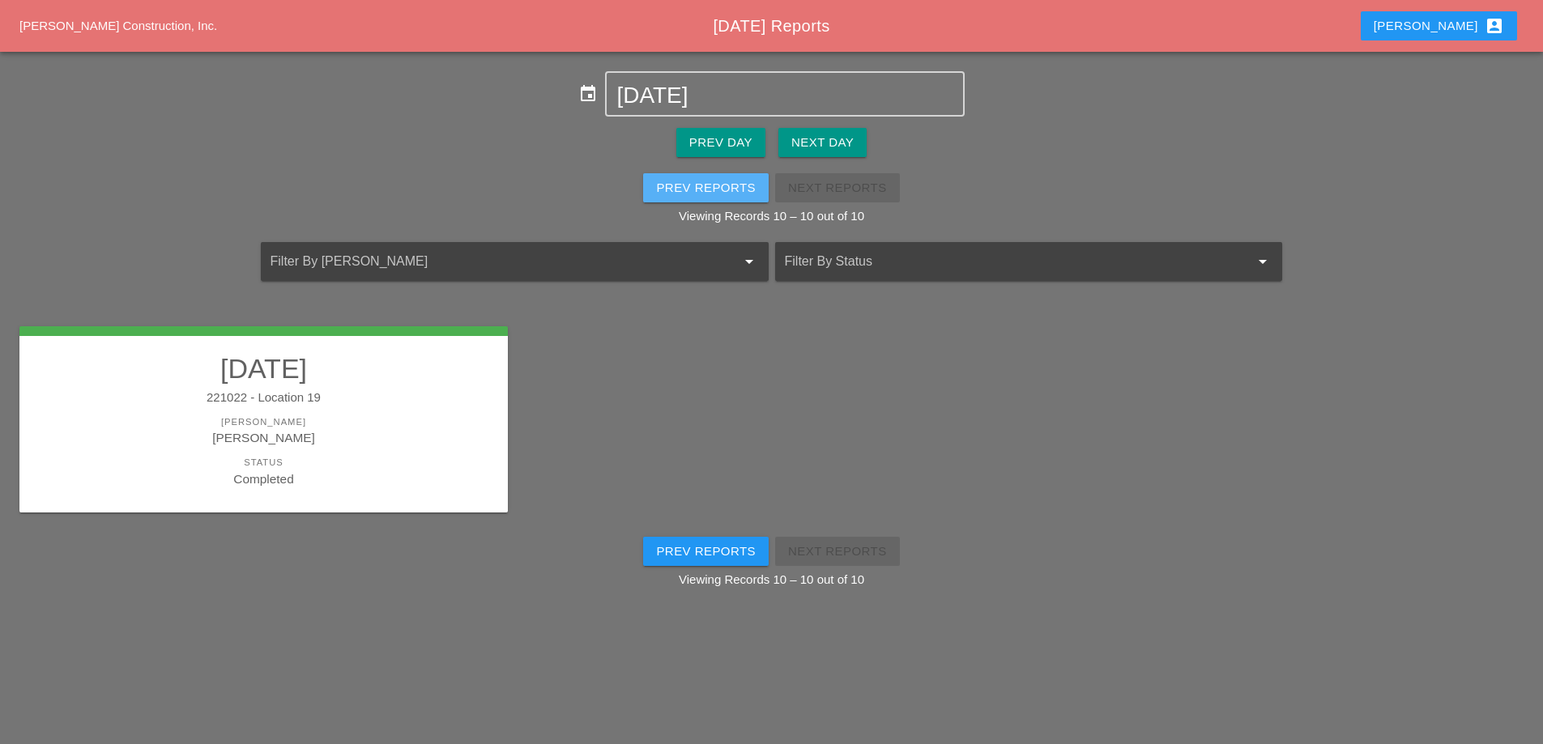
click at [719, 195] on div "Prev Reports" at bounding box center [706, 188] width 100 height 19
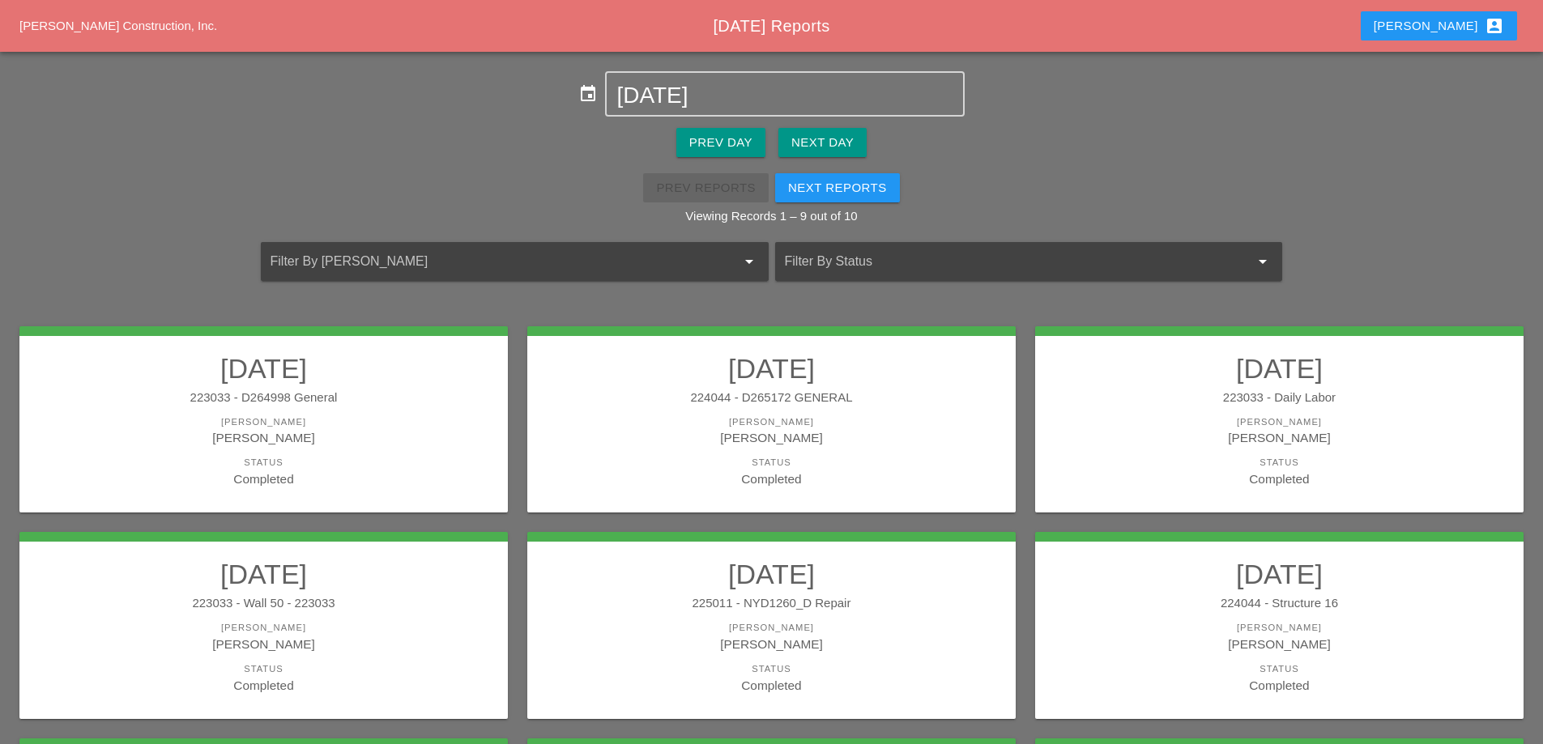
click at [821, 138] on div "Next Day" at bounding box center [822, 143] width 62 height 19
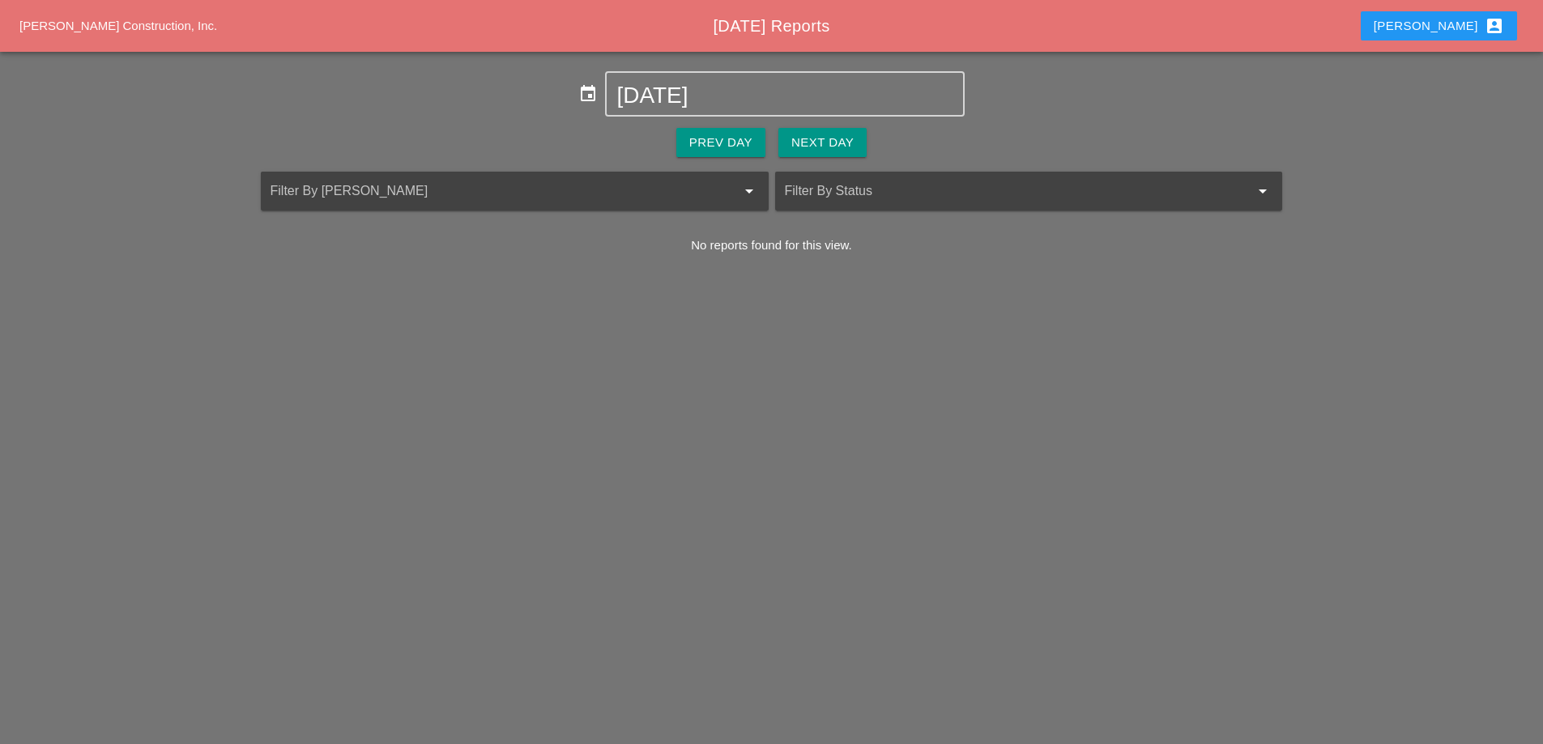
click at [729, 142] on div "Prev Day" at bounding box center [720, 143] width 63 height 19
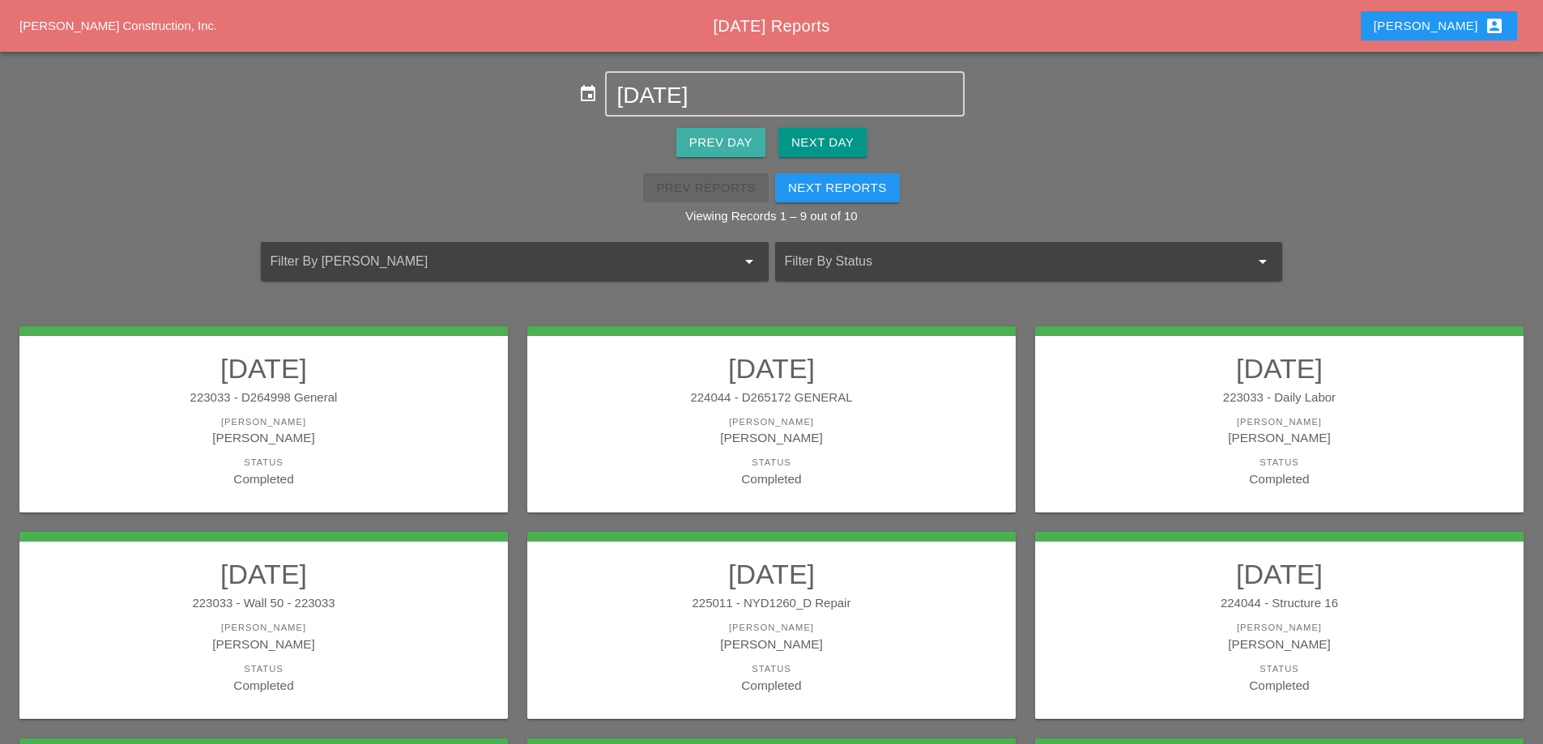
click at [729, 141] on div "Prev Day" at bounding box center [720, 143] width 63 height 19
click at [729, 139] on div "Prev Day" at bounding box center [720, 143] width 63 height 19
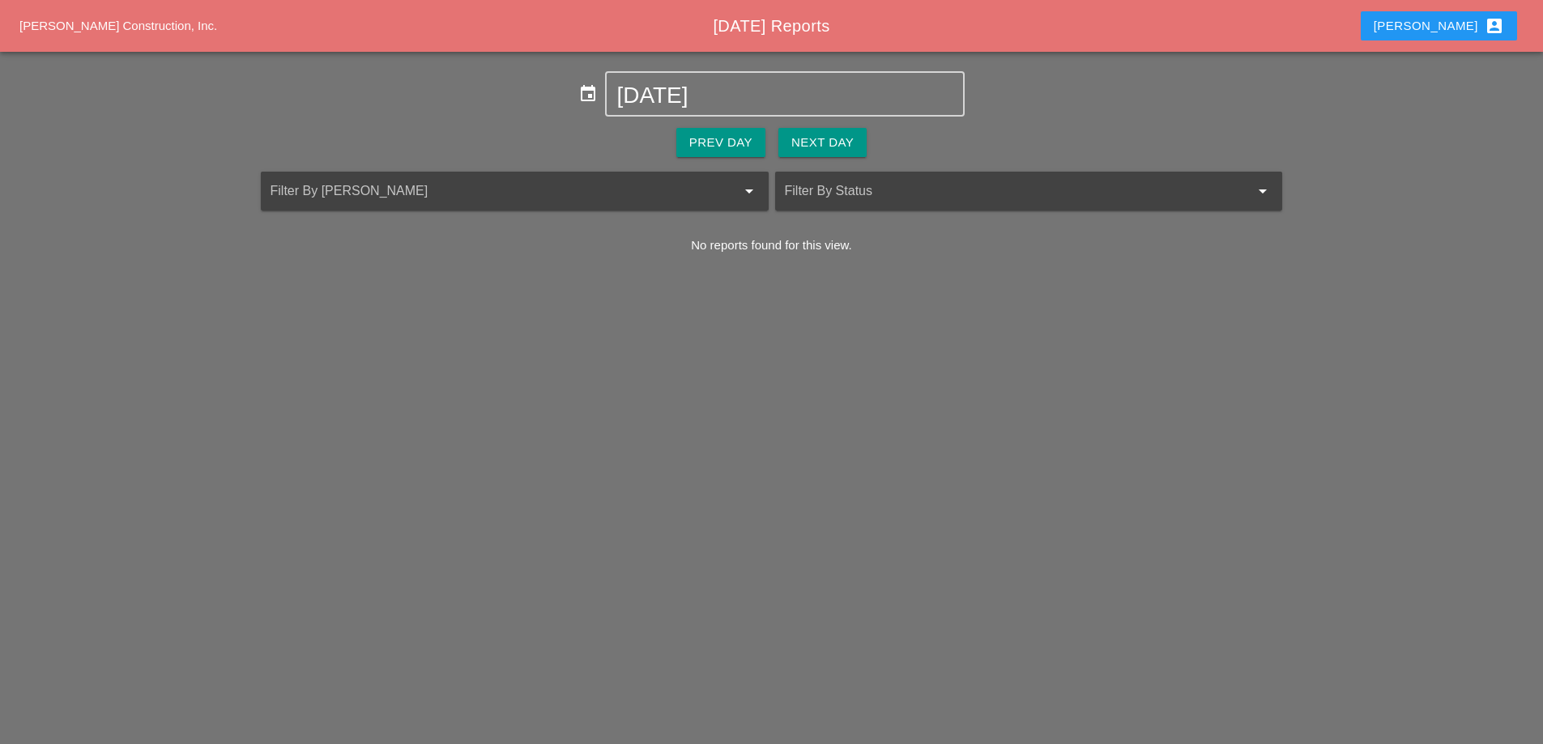
click at [816, 127] on div "Prev Day Next Day" at bounding box center [771, 143] width 1543 height 52
click at [806, 144] on div "Next Day" at bounding box center [822, 143] width 62 height 19
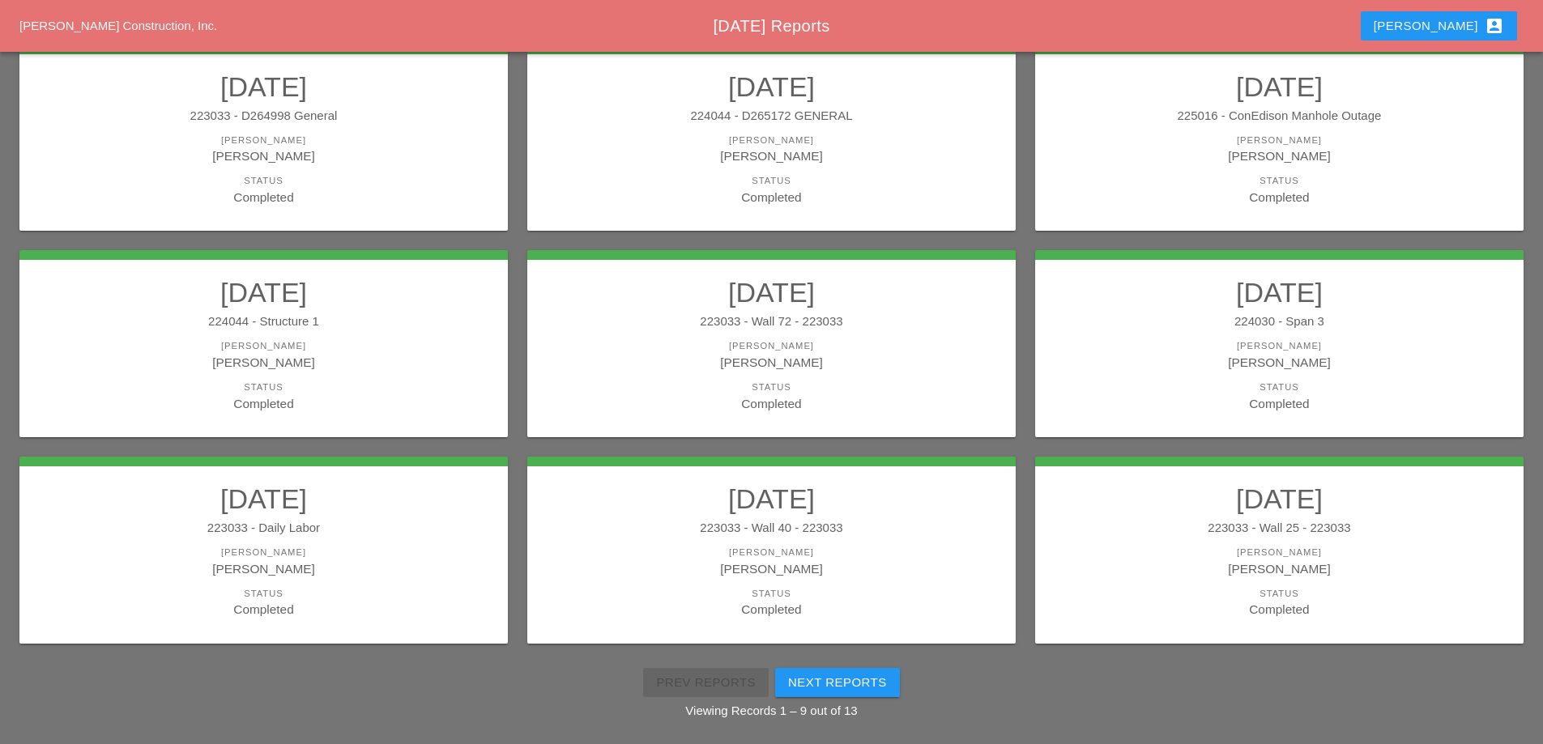
scroll to position [290, 0]
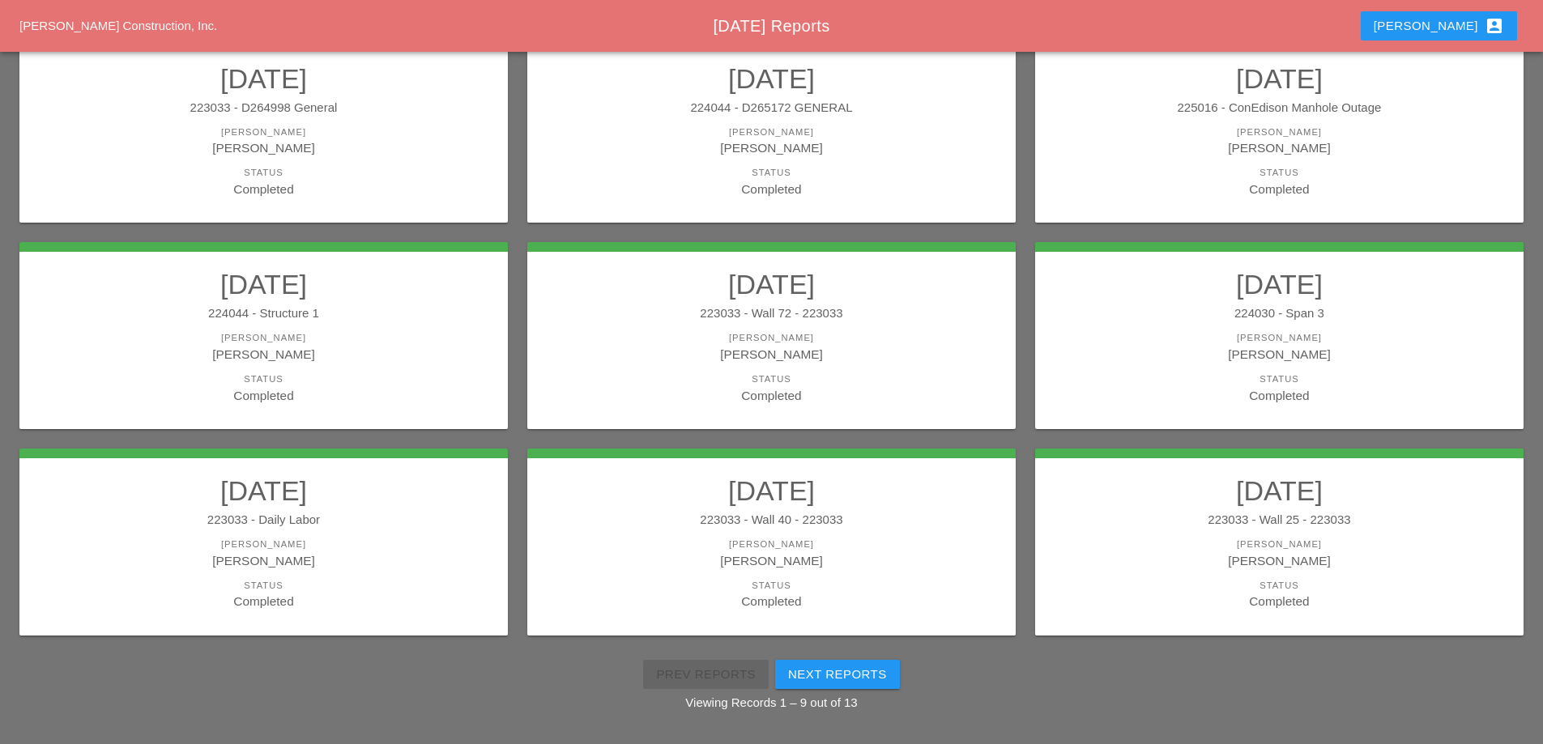
click at [870, 680] on div "Next Reports" at bounding box center [837, 675] width 99 height 19
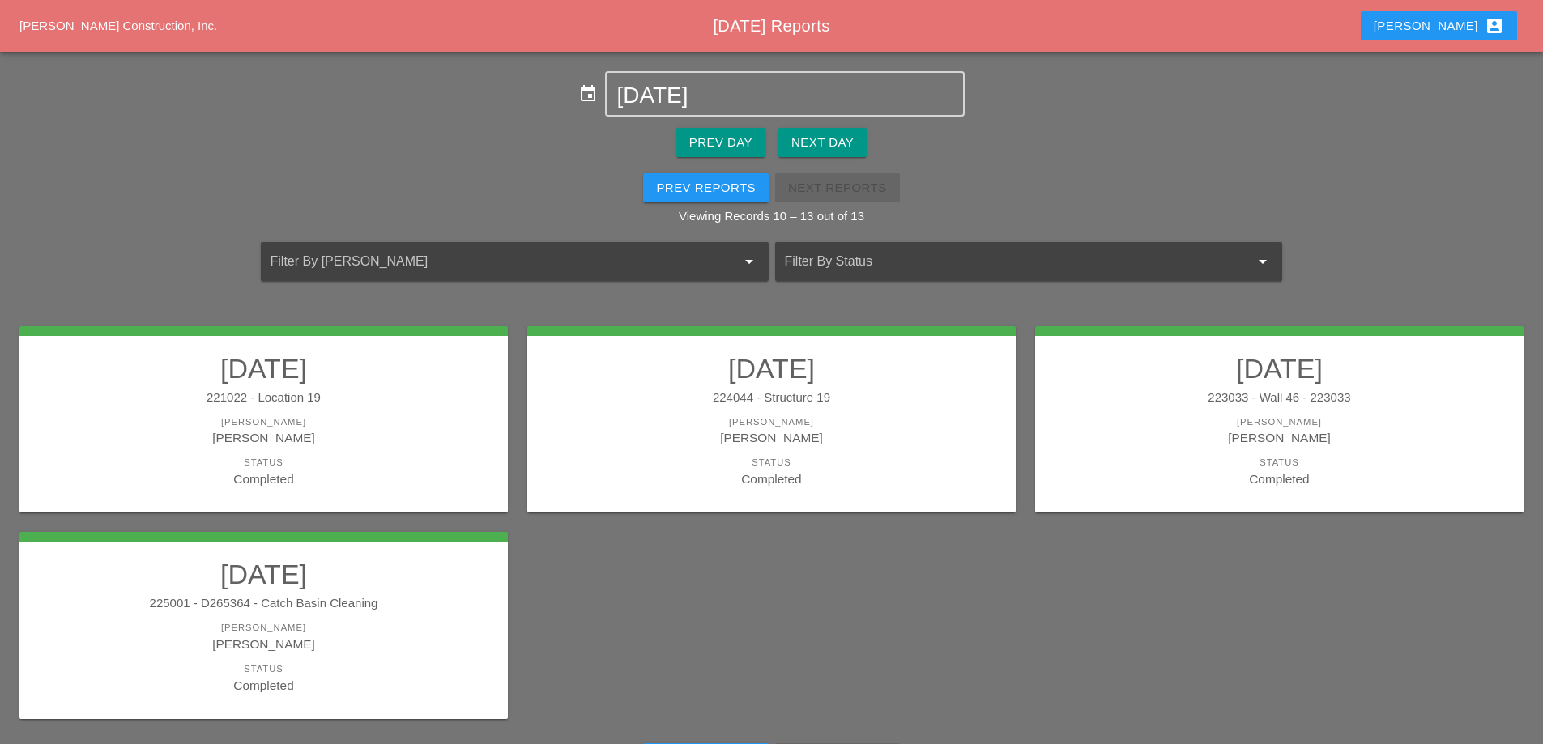
click at [753, 179] on div "Prev Reports" at bounding box center [706, 188] width 100 height 19
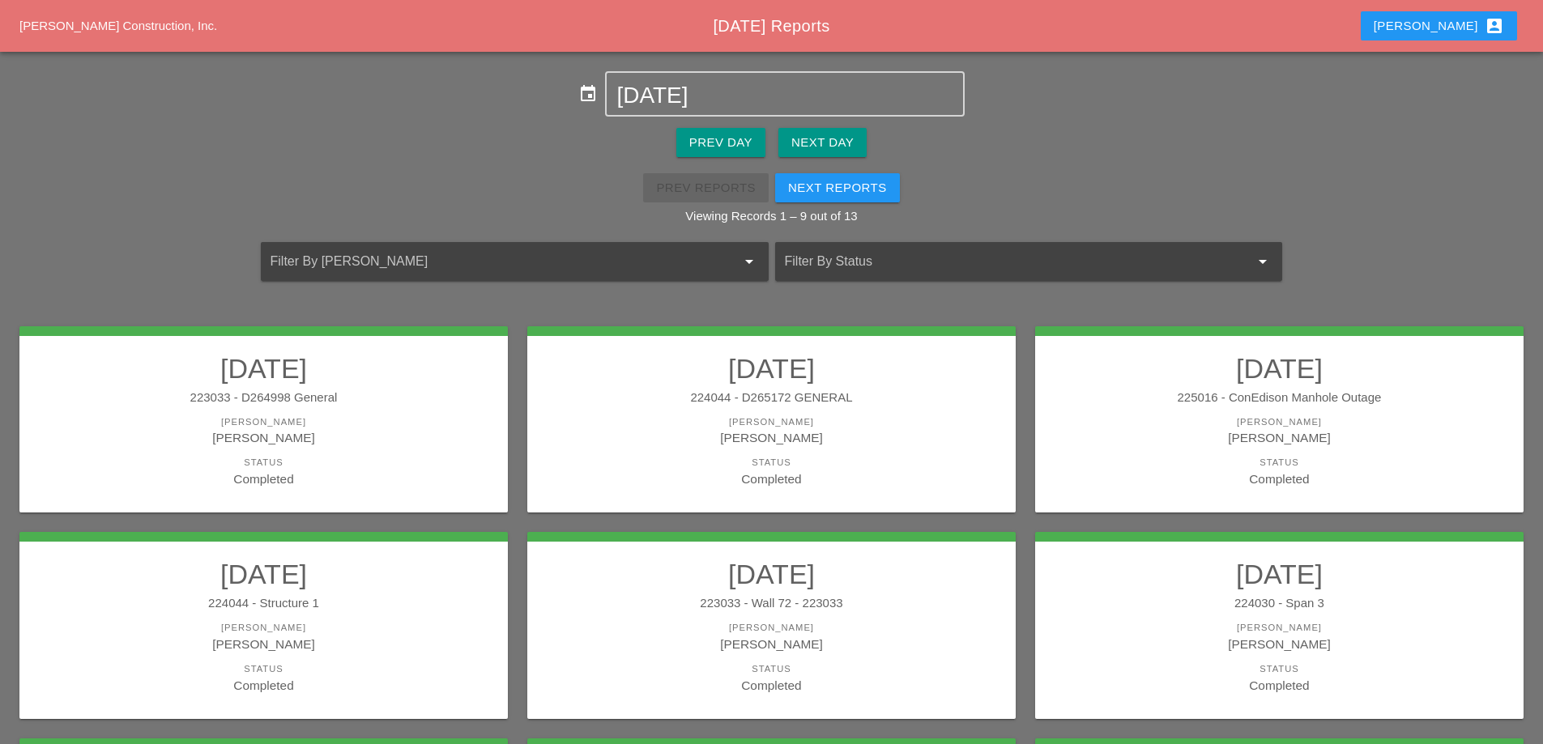
click at [820, 136] on div "Next Day" at bounding box center [822, 143] width 62 height 19
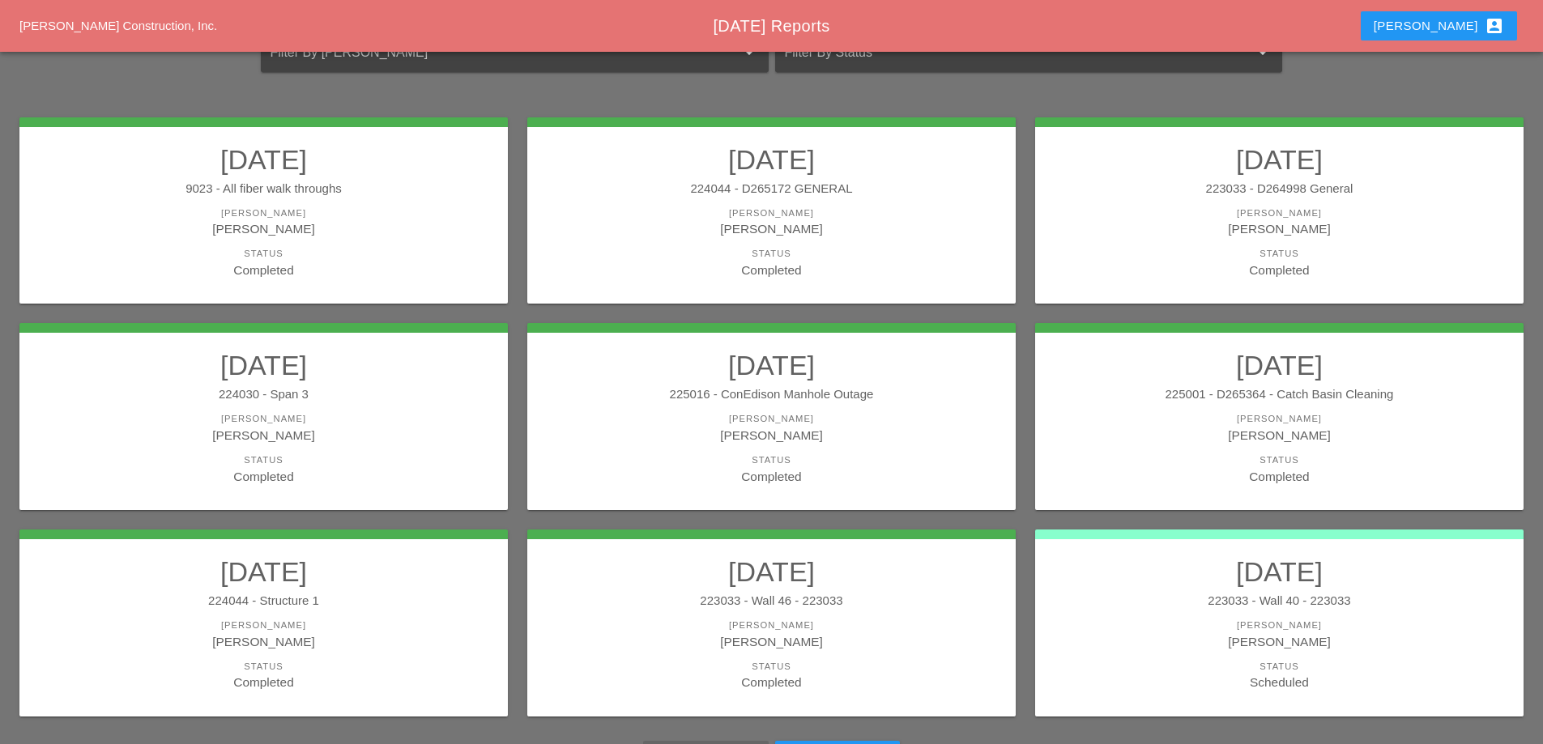
scroll to position [290, 0]
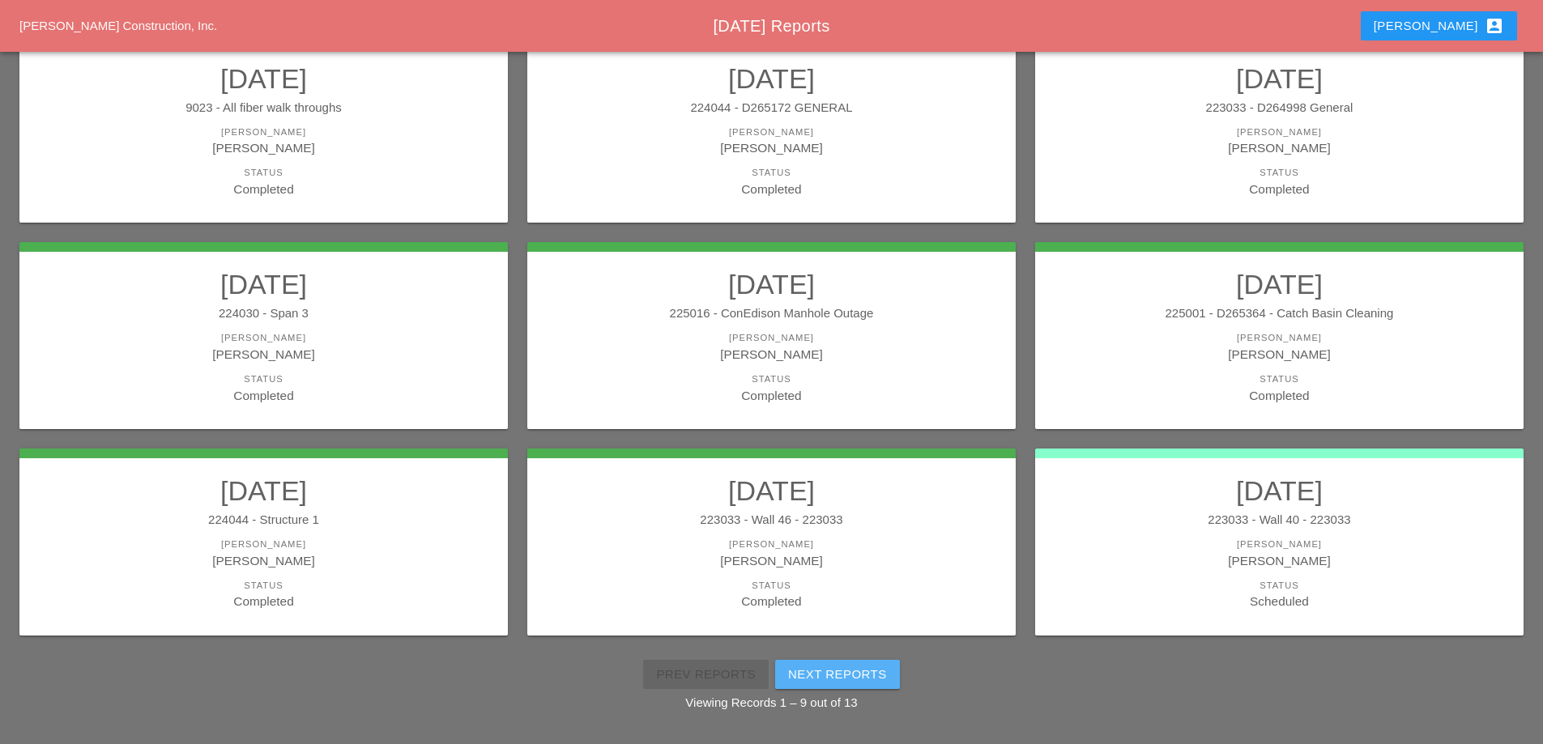
click at [868, 671] on div "Next Reports" at bounding box center [837, 675] width 99 height 19
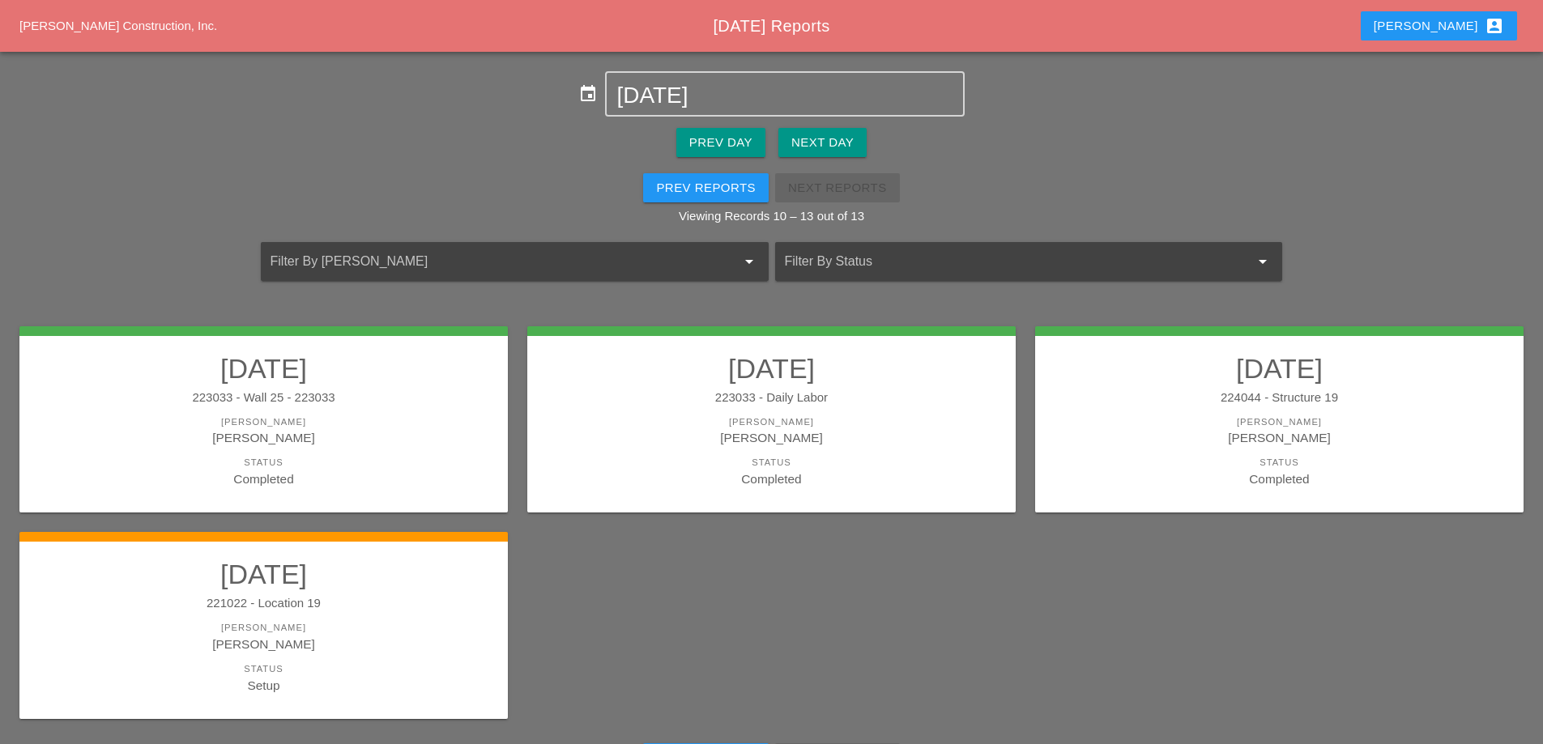
scroll to position [84, 0]
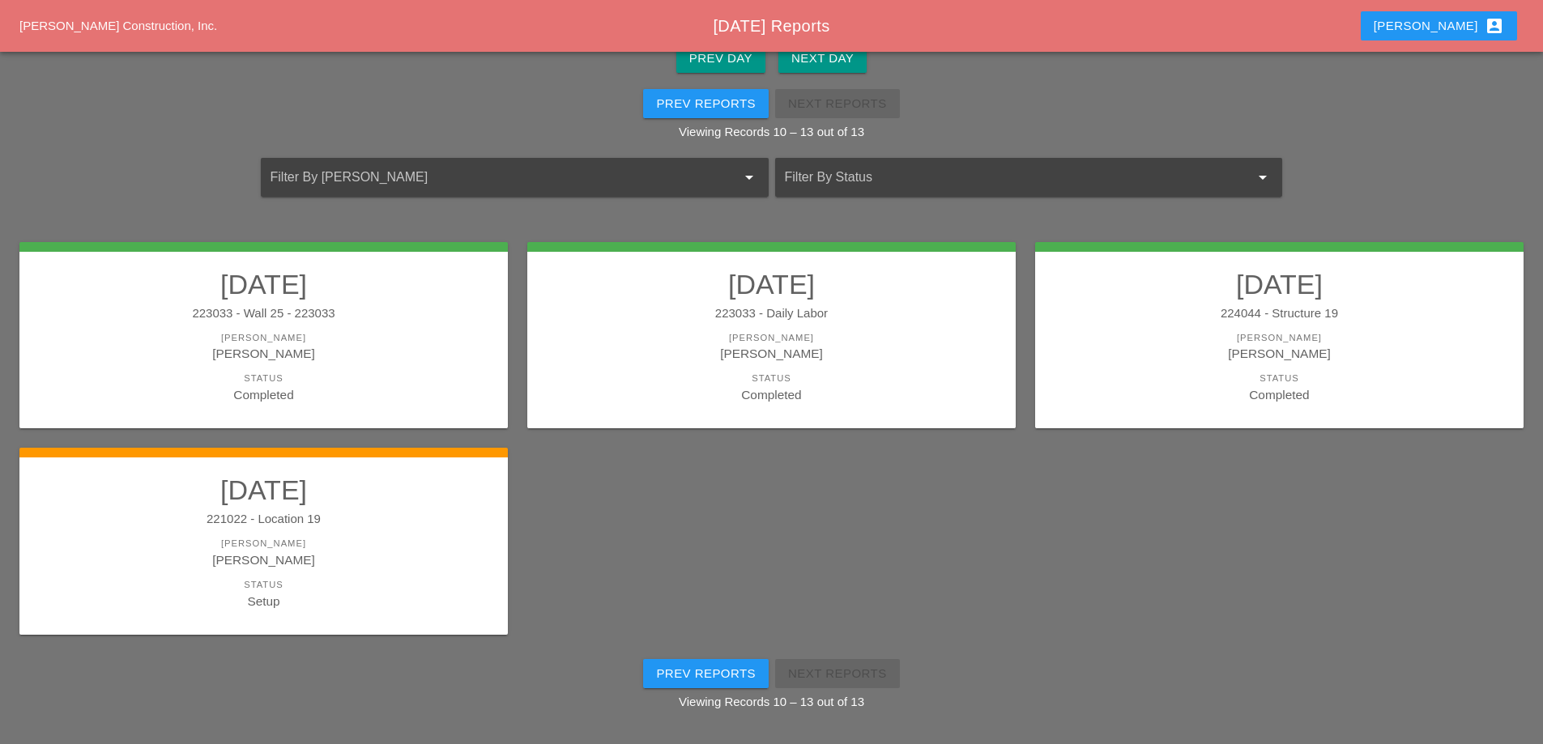
click at [446, 522] on div "221022 - Location 19" at bounding box center [264, 519] width 456 height 19
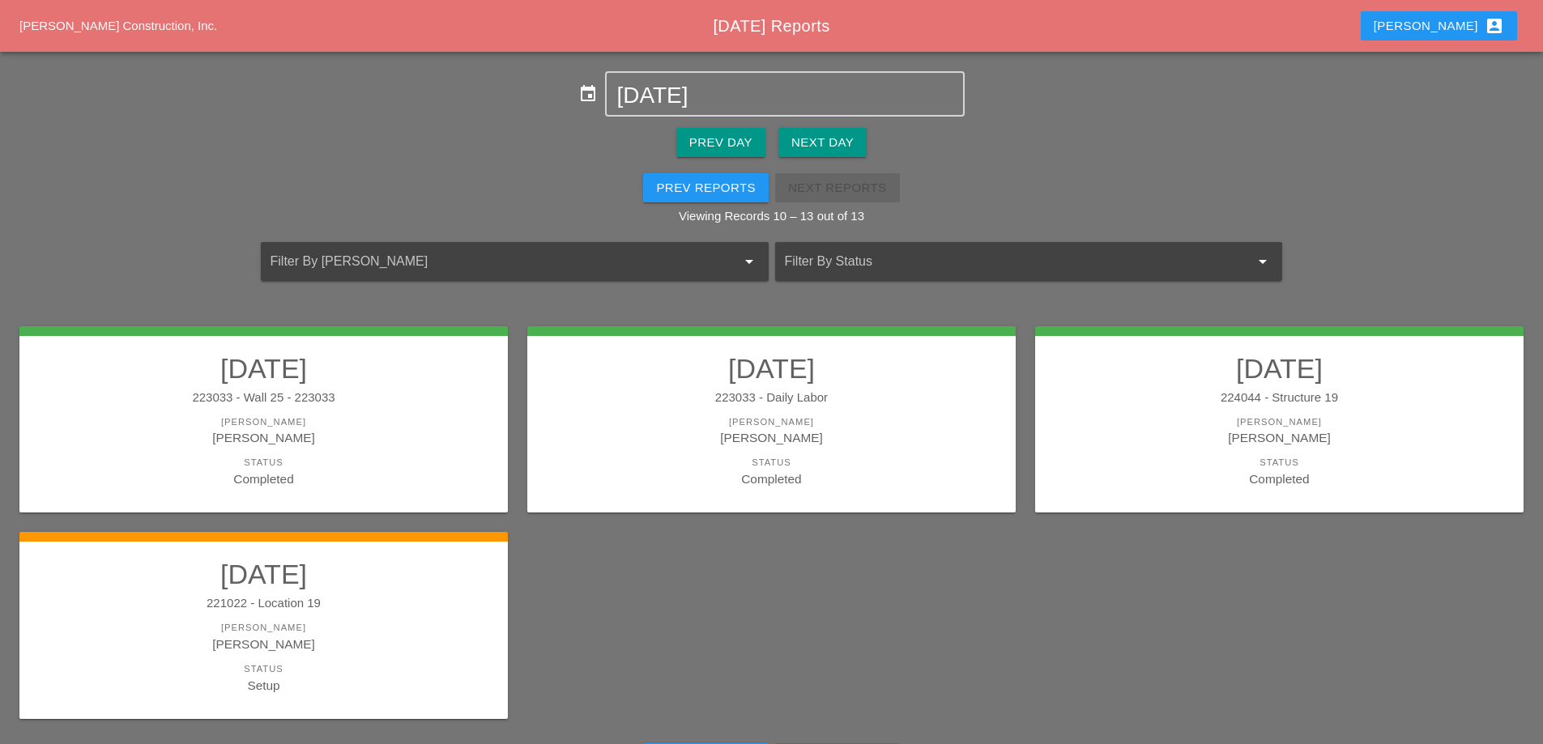
click at [710, 183] on div "Prev Reports" at bounding box center [706, 188] width 100 height 19
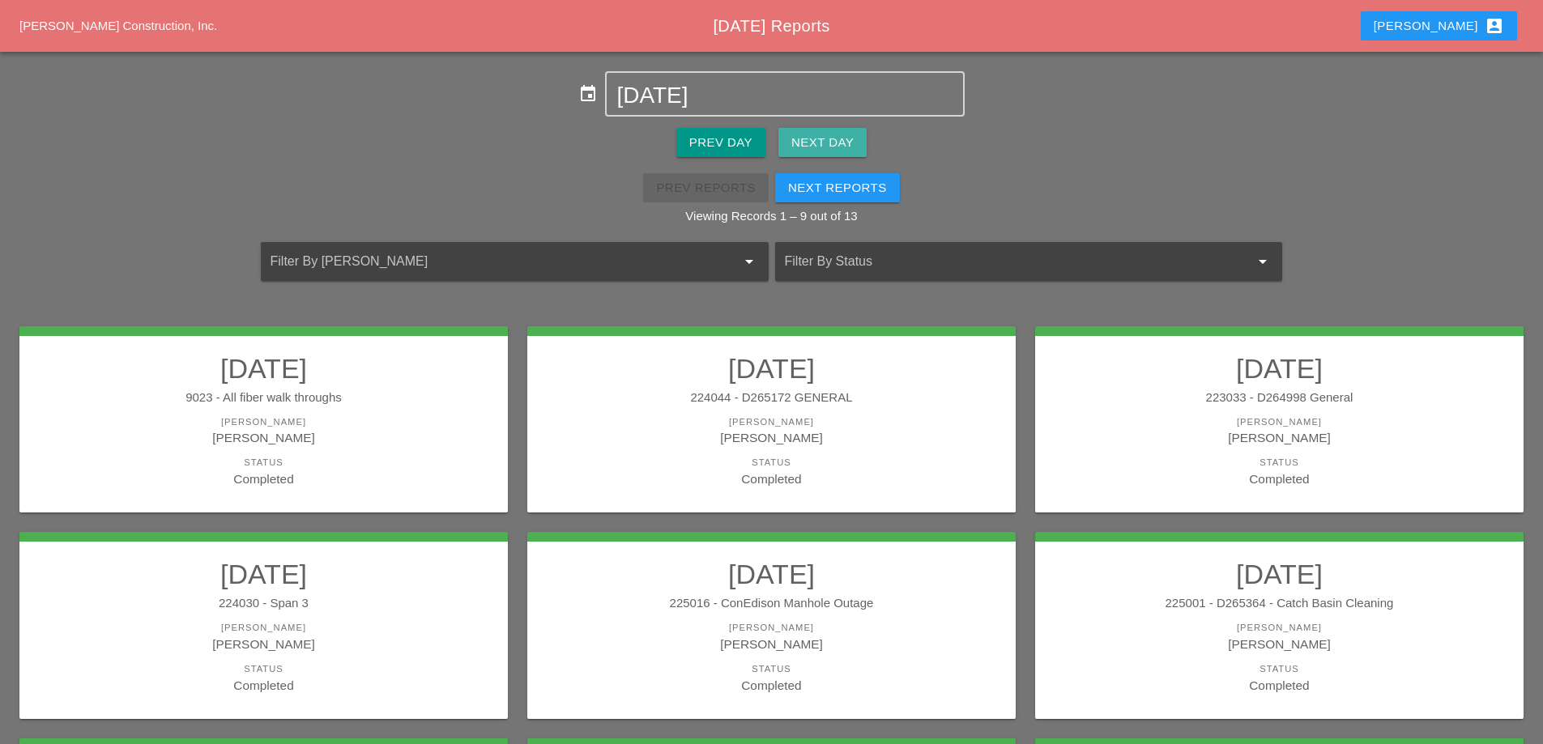
click at [817, 141] on div "Next Day" at bounding box center [822, 143] width 62 height 19
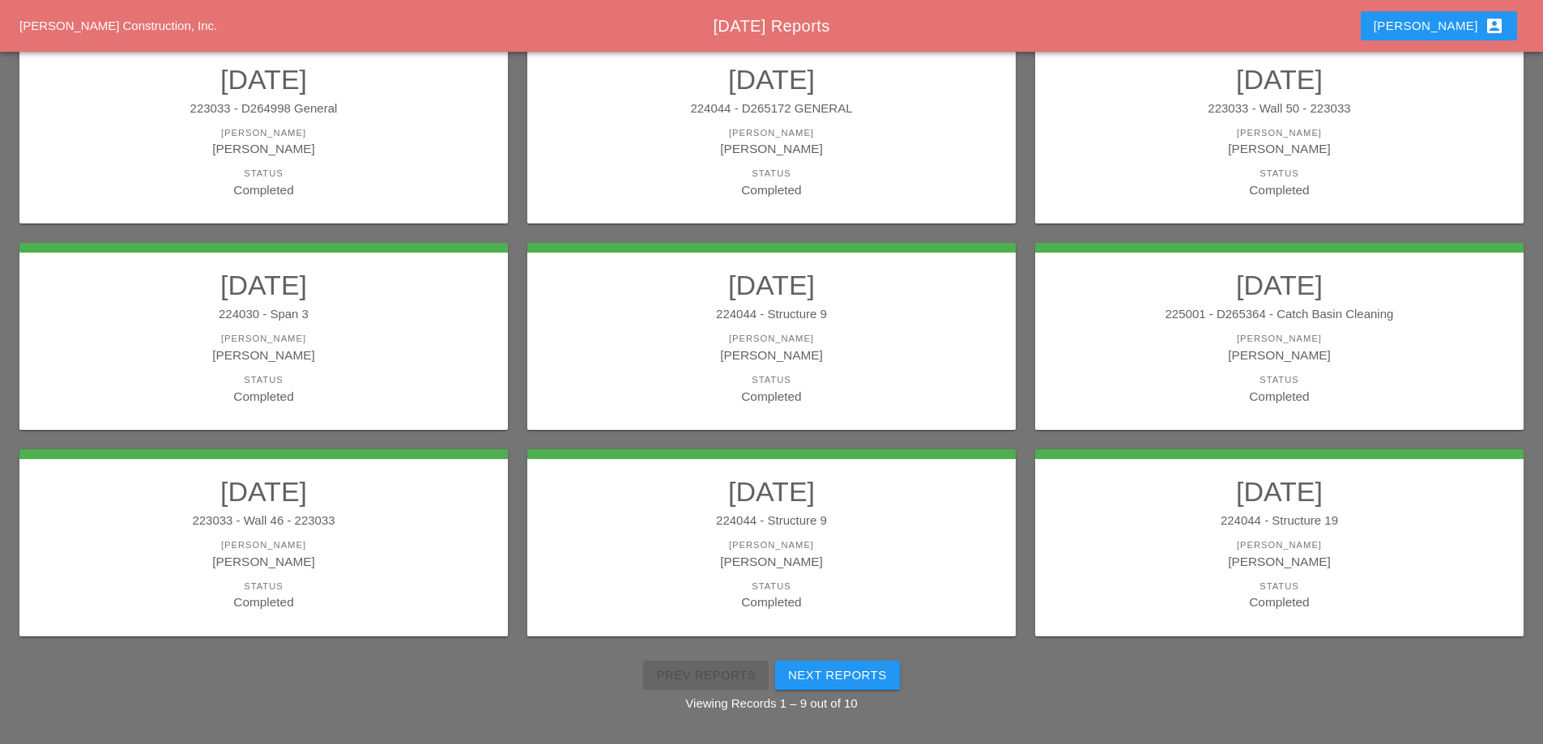
scroll to position [290, 0]
click at [356, 503] on h2 "[DATE]" at bounding box center [264, 491] width 456 height 32
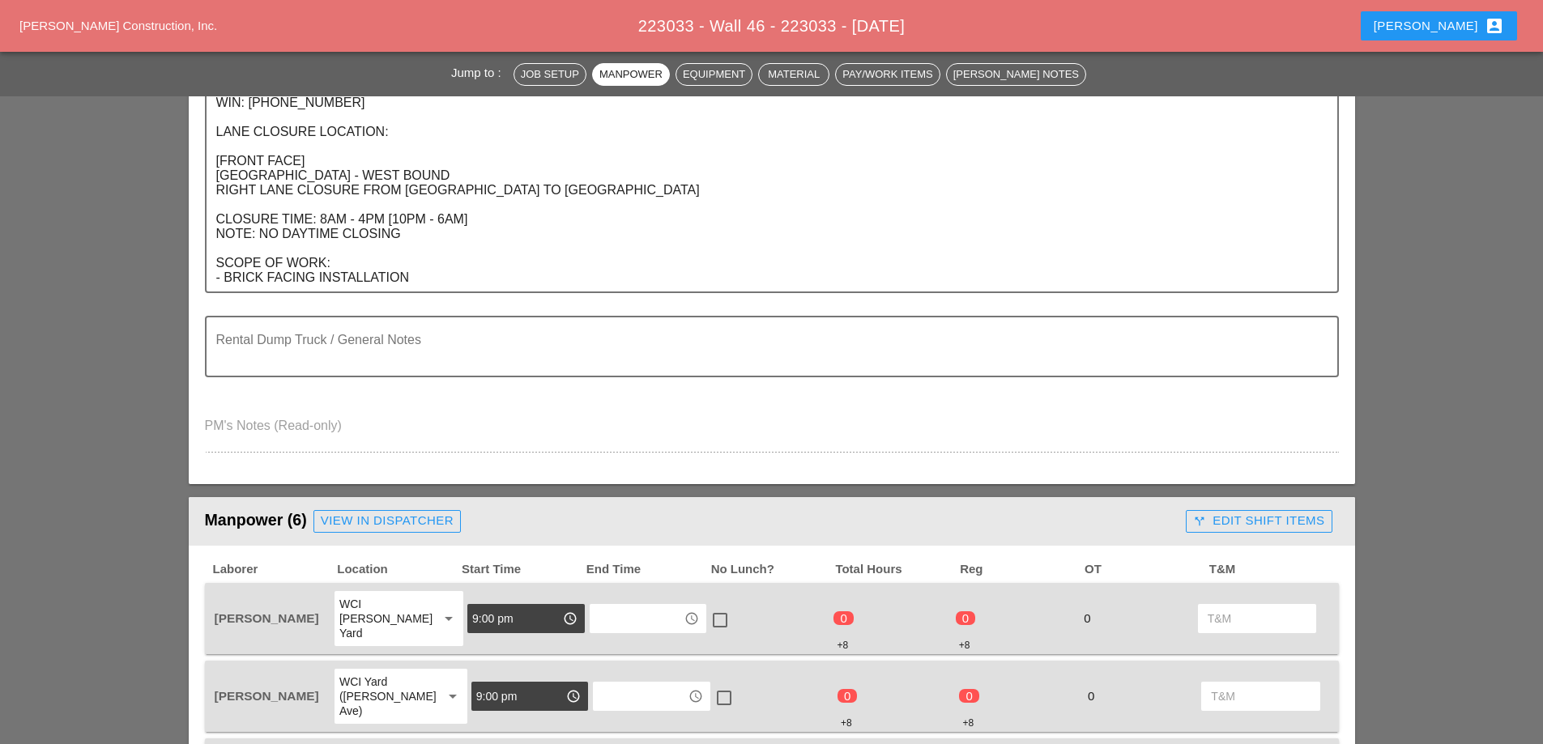
scroll to position [486, 0]
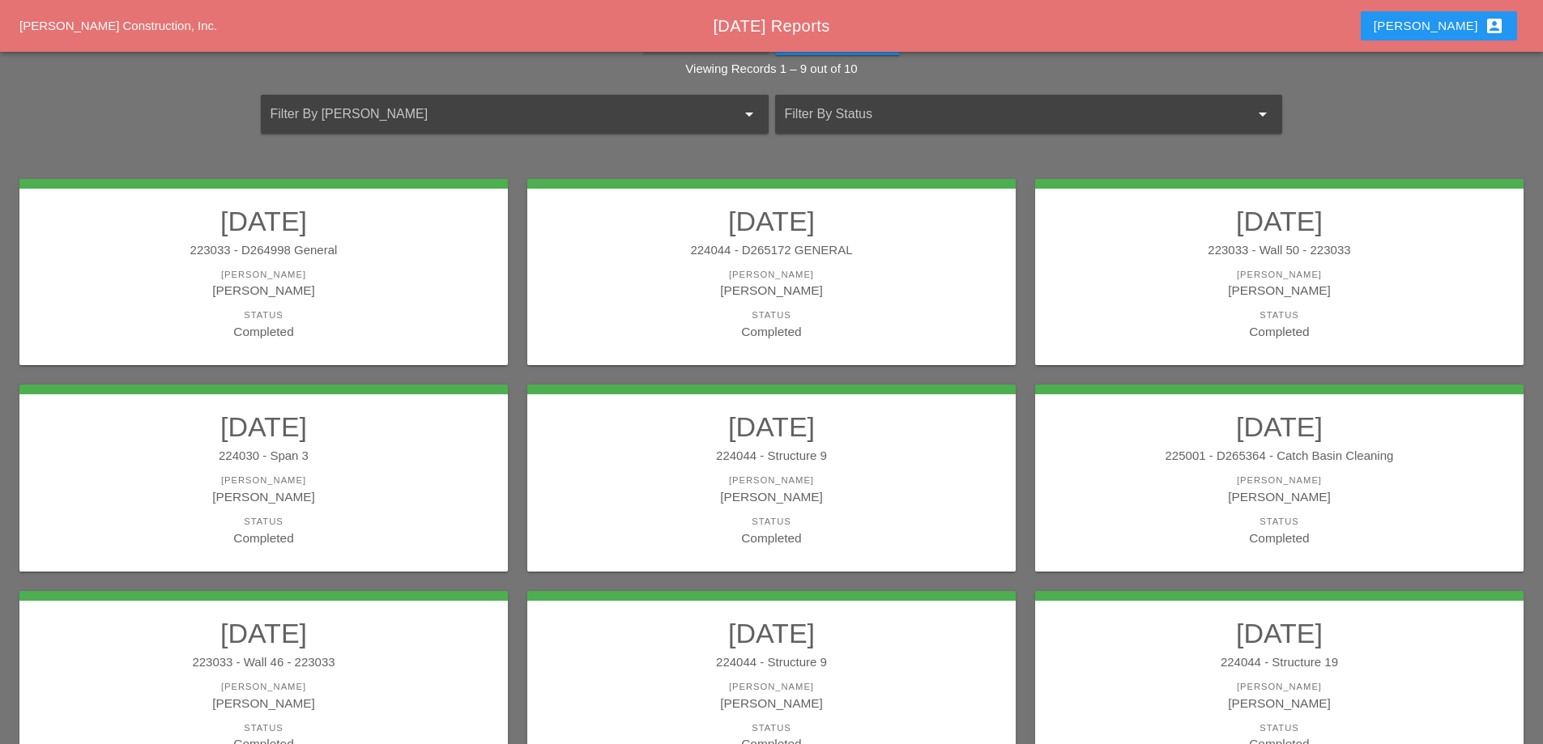
scroll to position [162, 0]
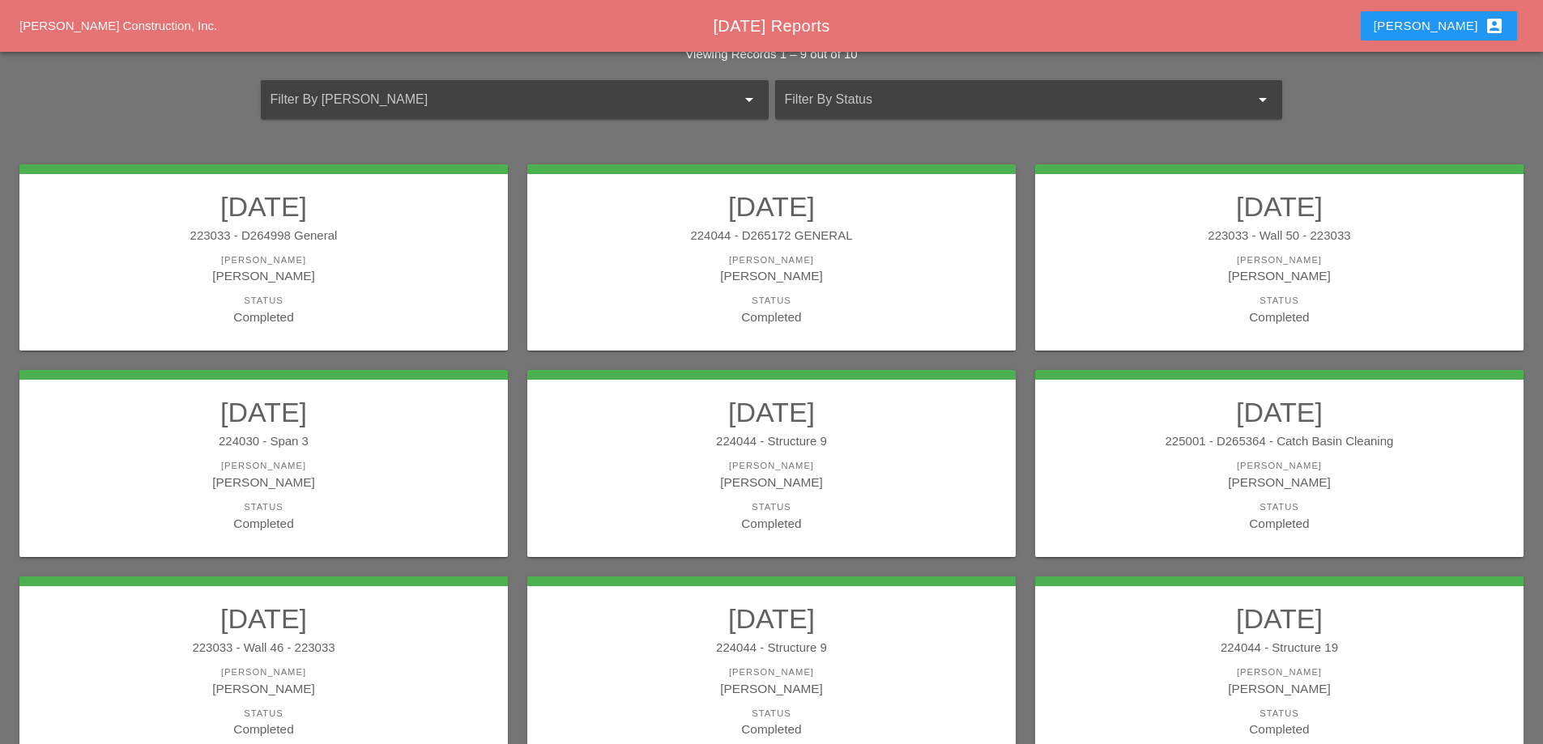
click at [842, 441] on div "224044 - Structure 9" at bounding box center [772, 442] width 456 height 19
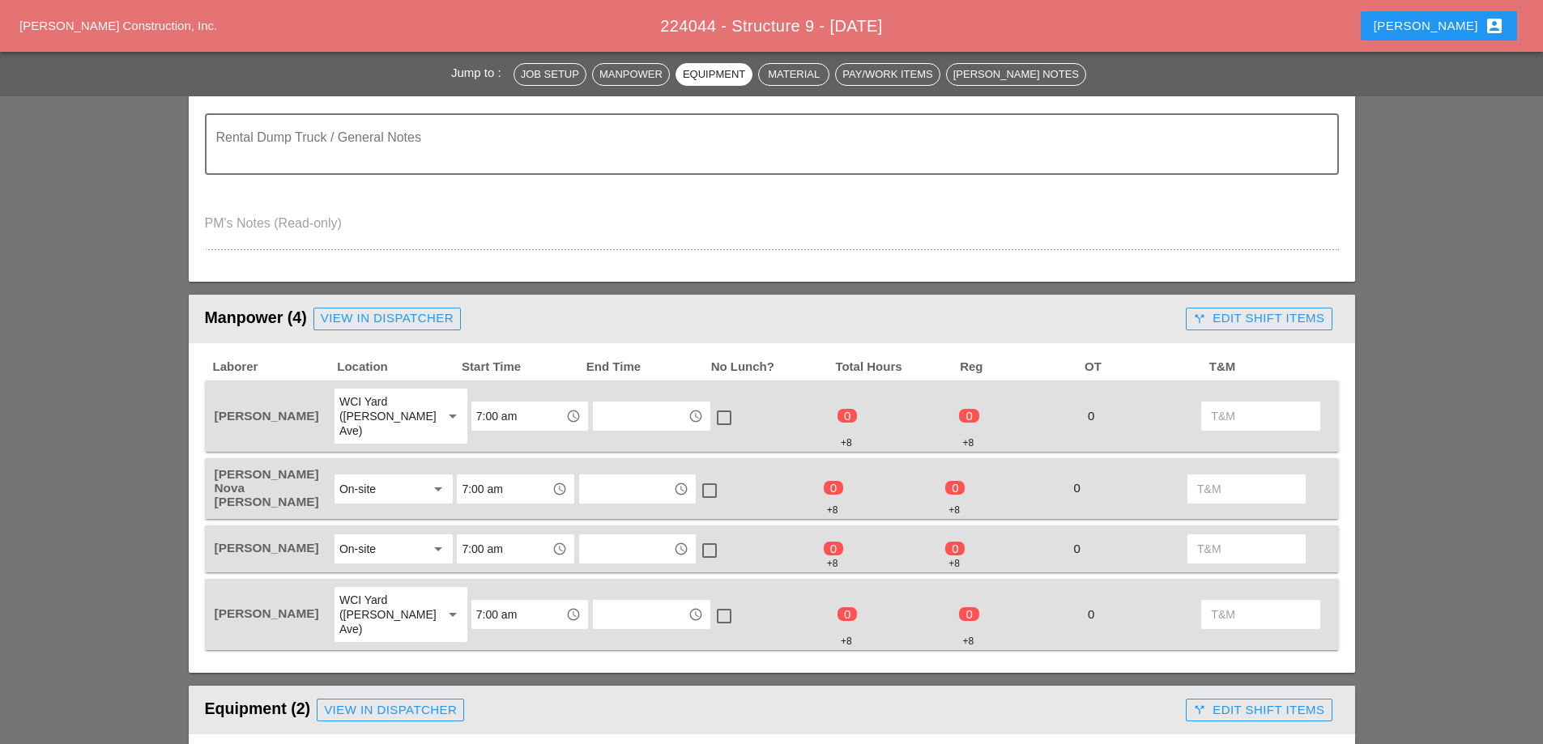
scroll to position [567, 0]
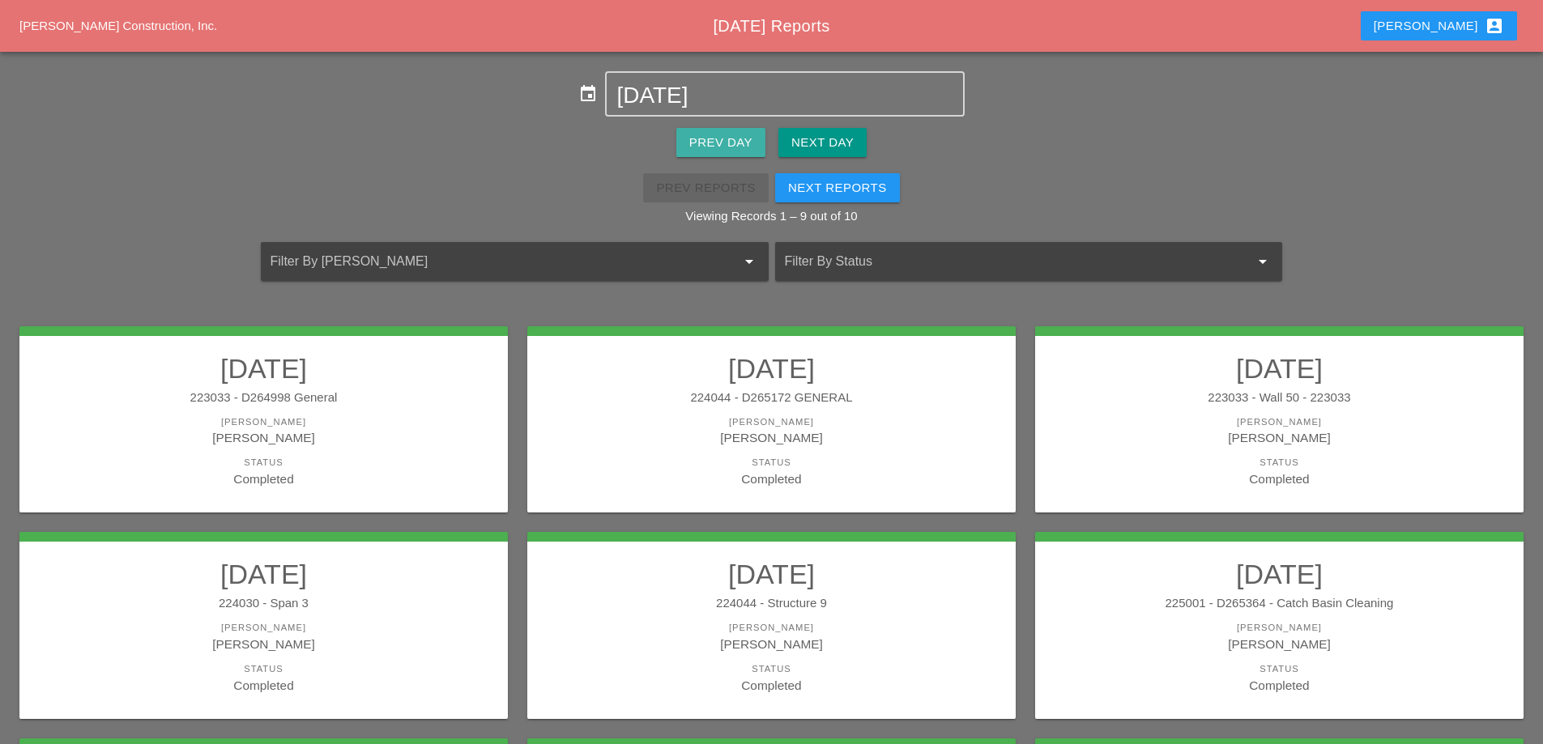
click at [704, 140] on div "Prev Day" at bounding box center [720, 143] width 63 height 19
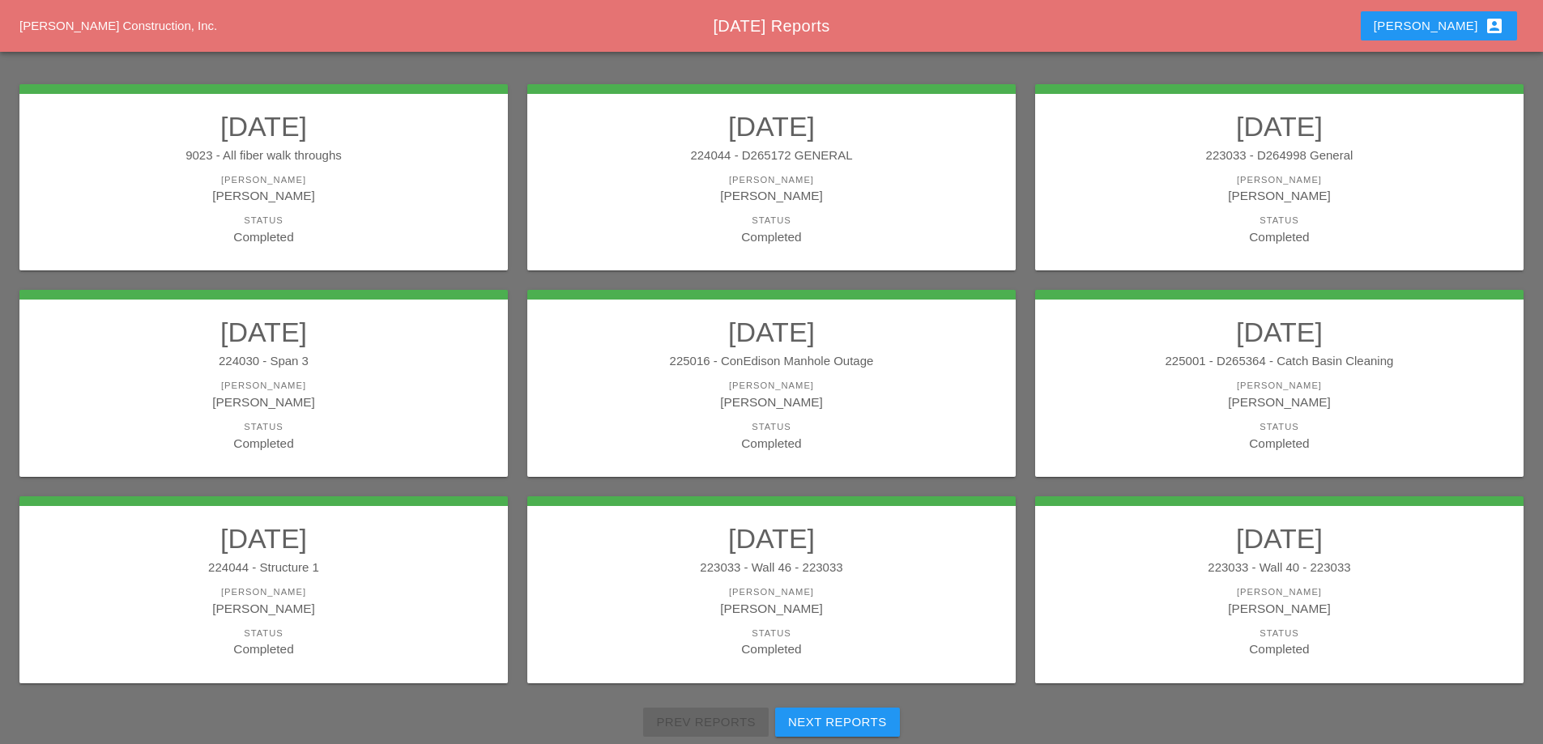
scroll to position [243, 0]
click at [845, 333] on h2 "[DATE]" at bounding box center [772, 331] width 456 height 32
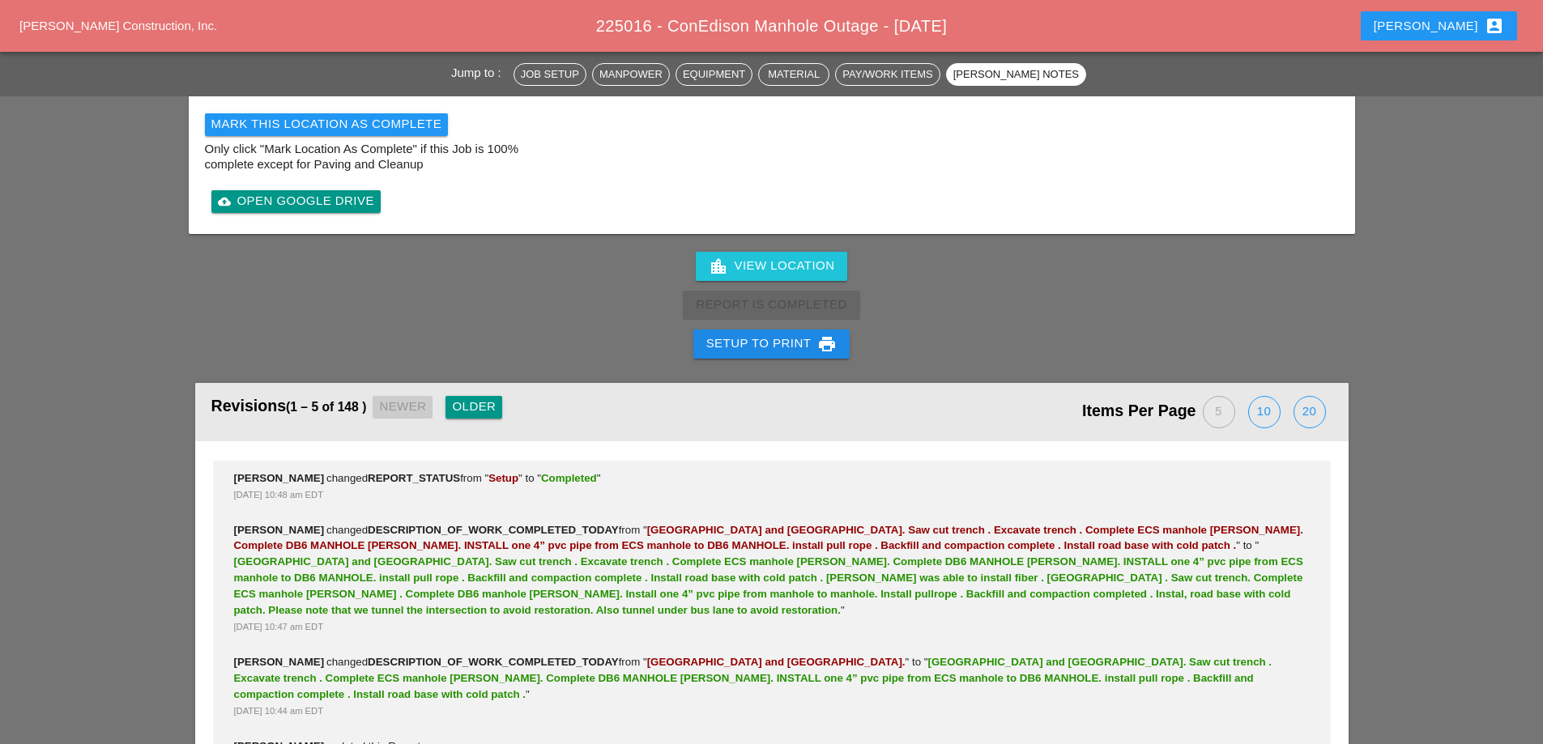
scroll to position [5023, 0]
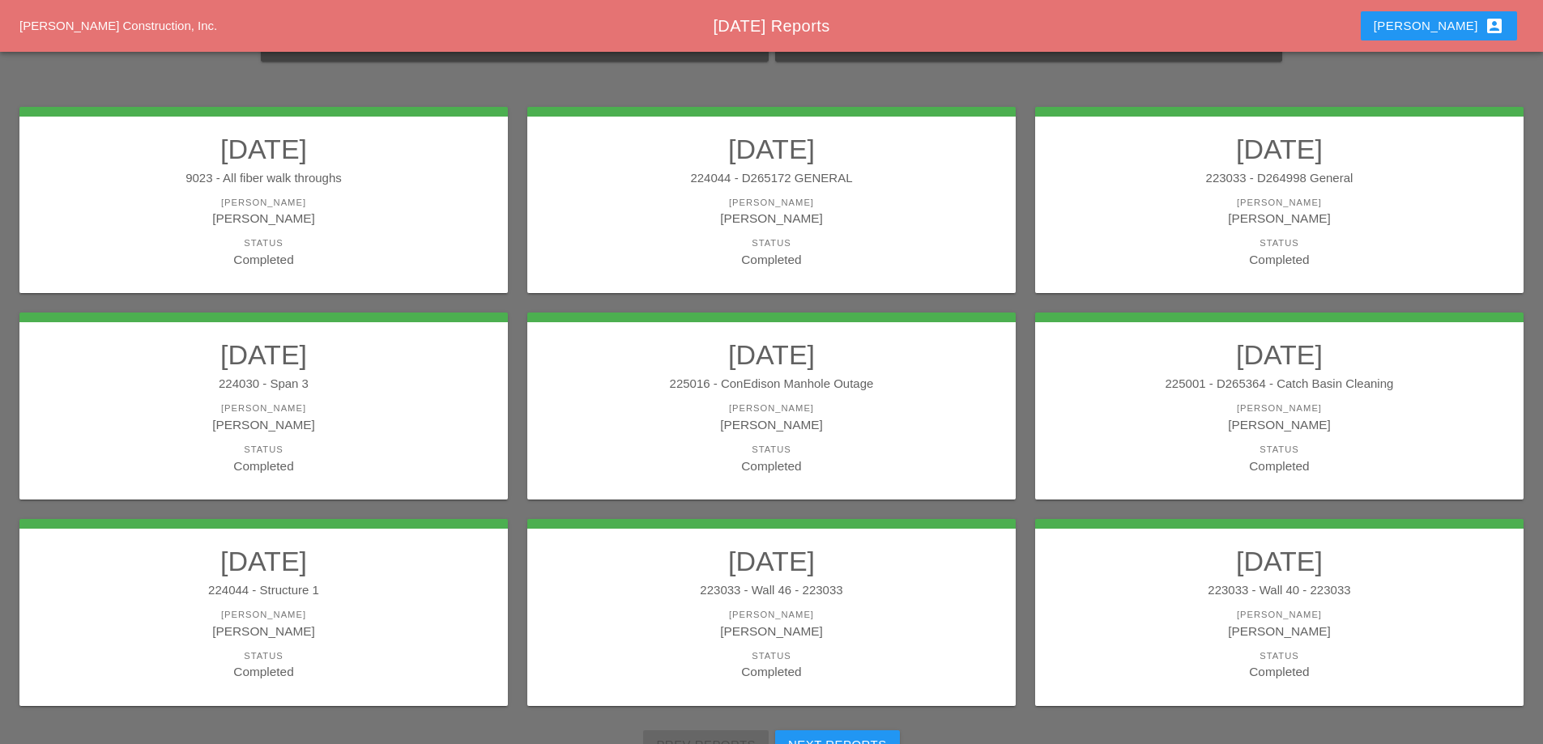
scroll to position [290, 0]
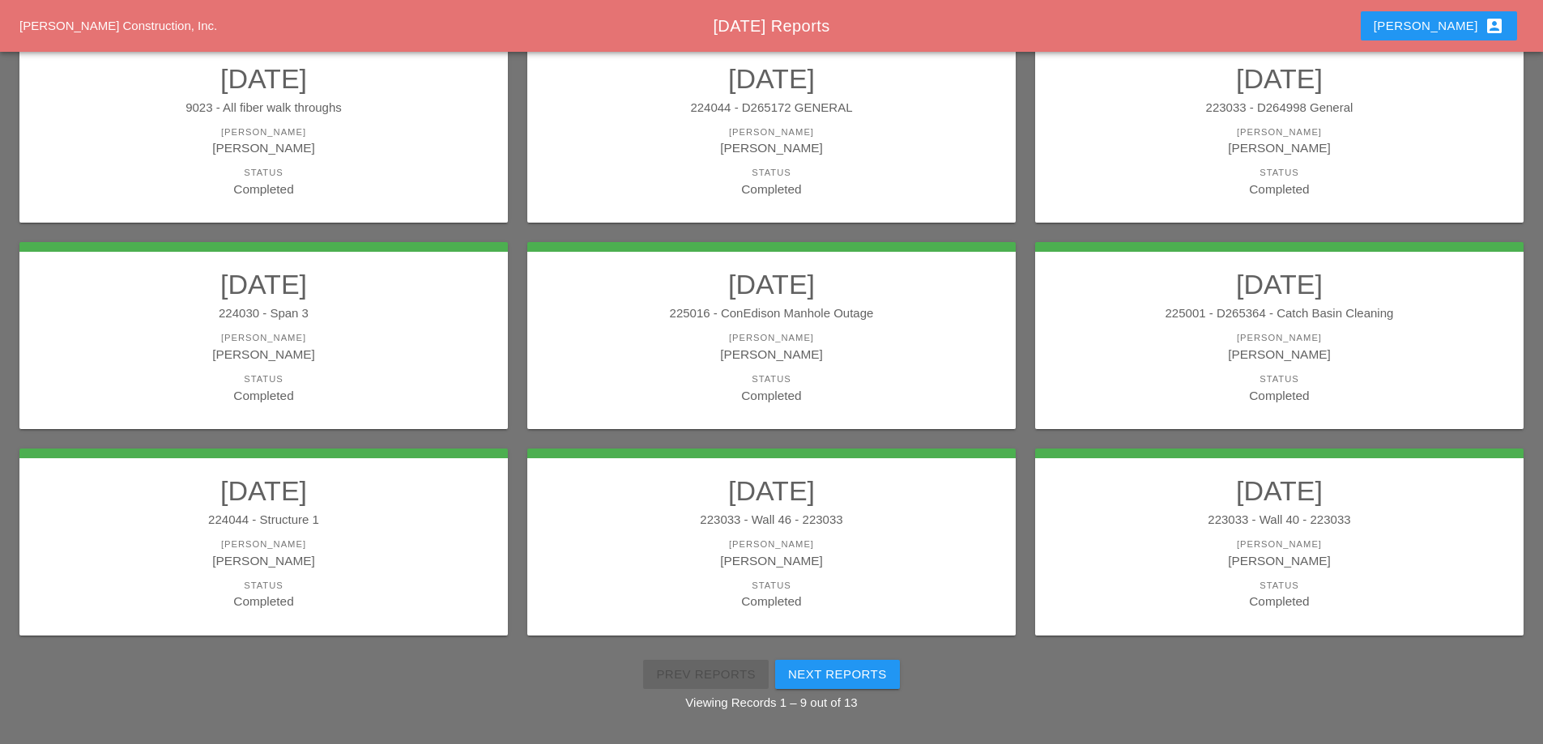
click at [741, 318] on div "225016 - ConEdison Manhole Outage" at bounding box center [772, 314] width 456 height 19
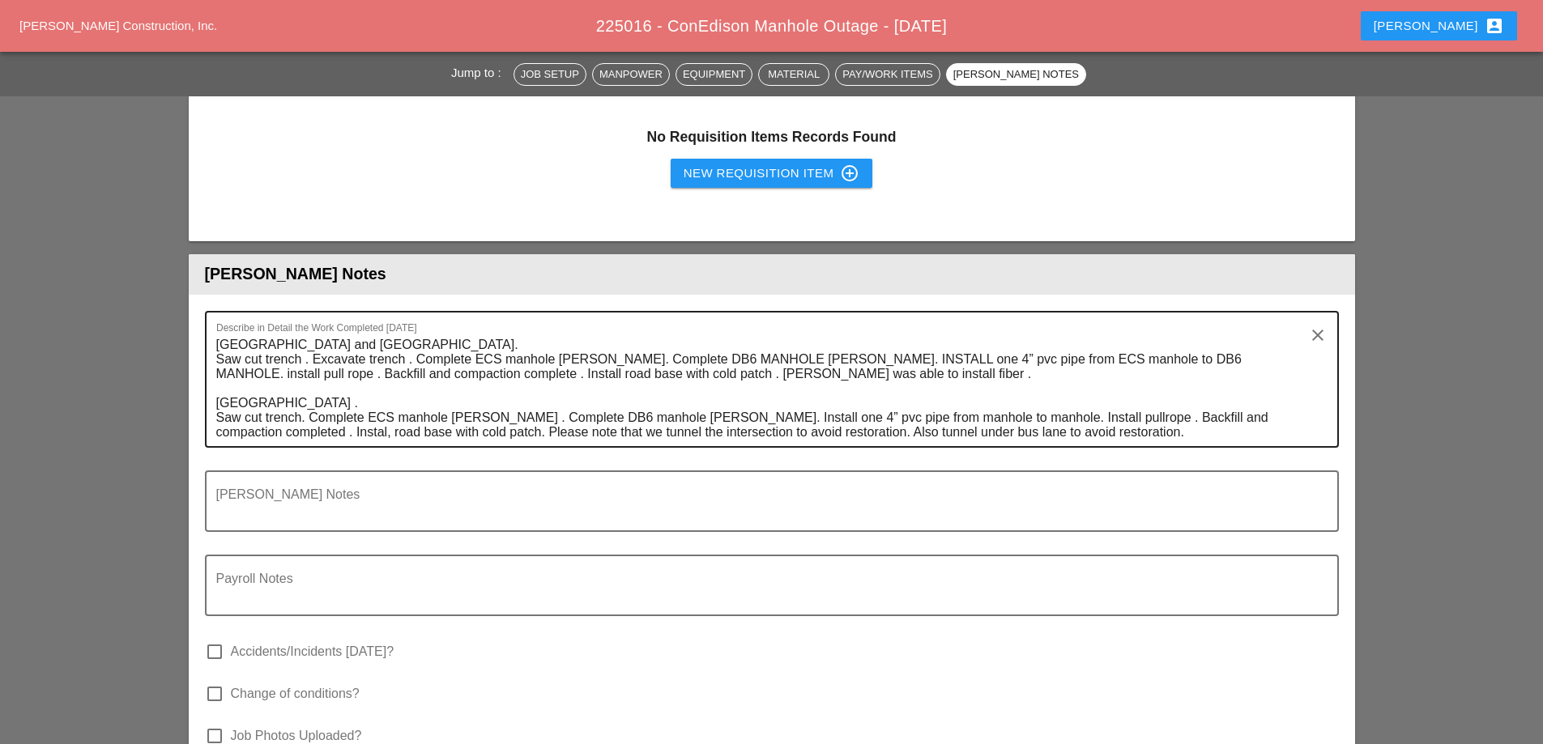
scroll to position [4293, 0]
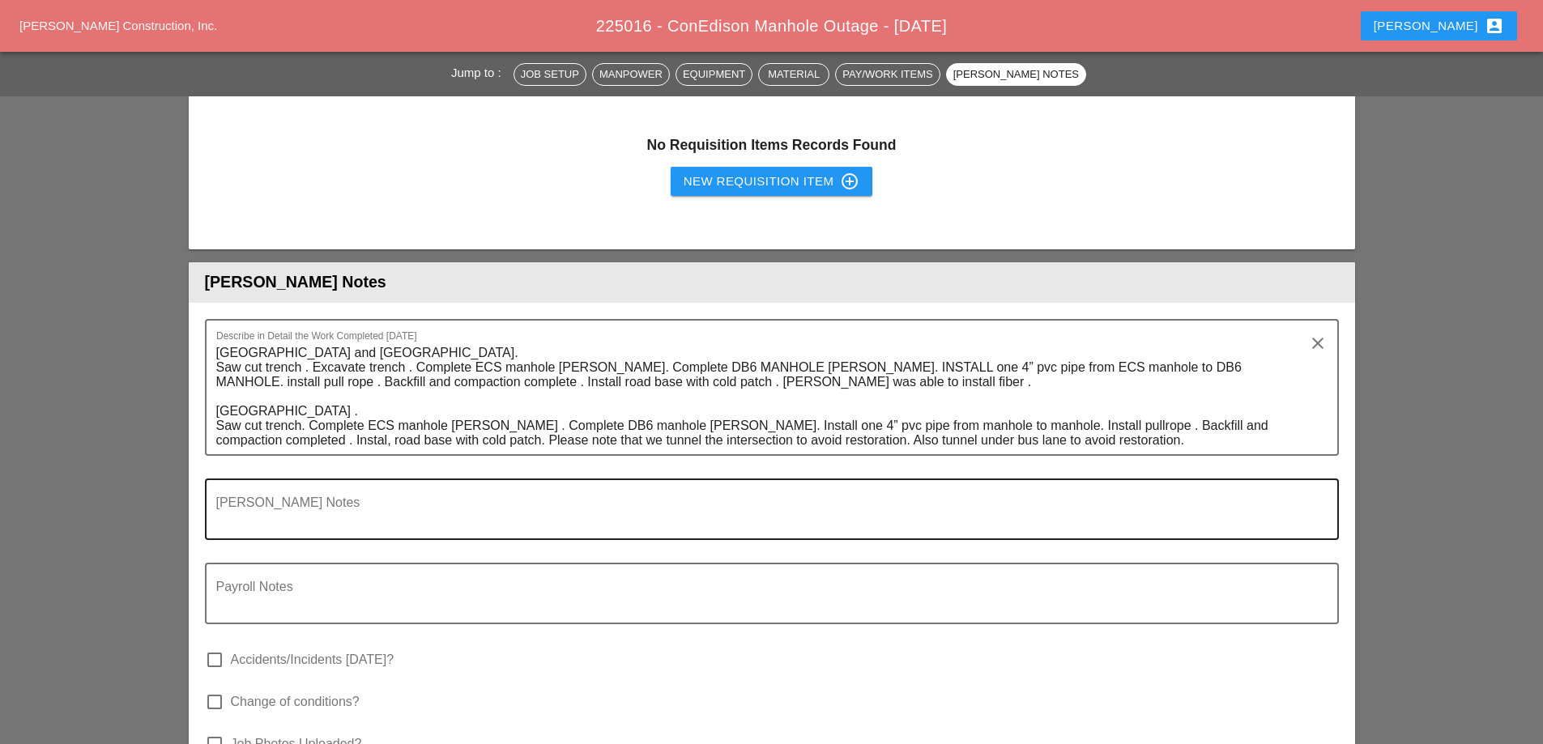
click at [265, 500] on textarea "Foreman's Notes" at bounding box center [765, 519] width 1098 height 39
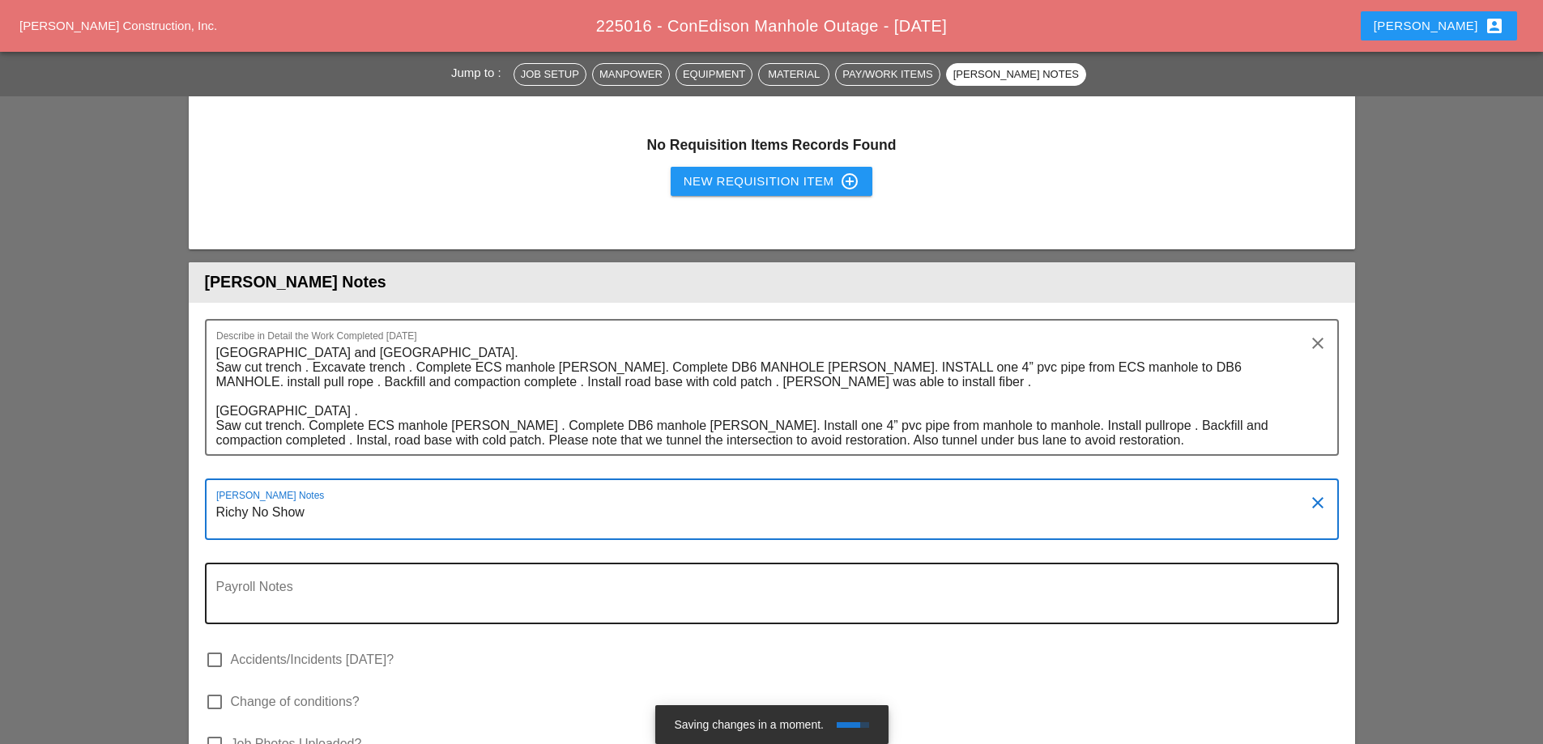
type textarea "Richy No Show"
click at [479, 584] on textarea "Payroll Notes" at bounding box center [765, 603] width 1098 height 39
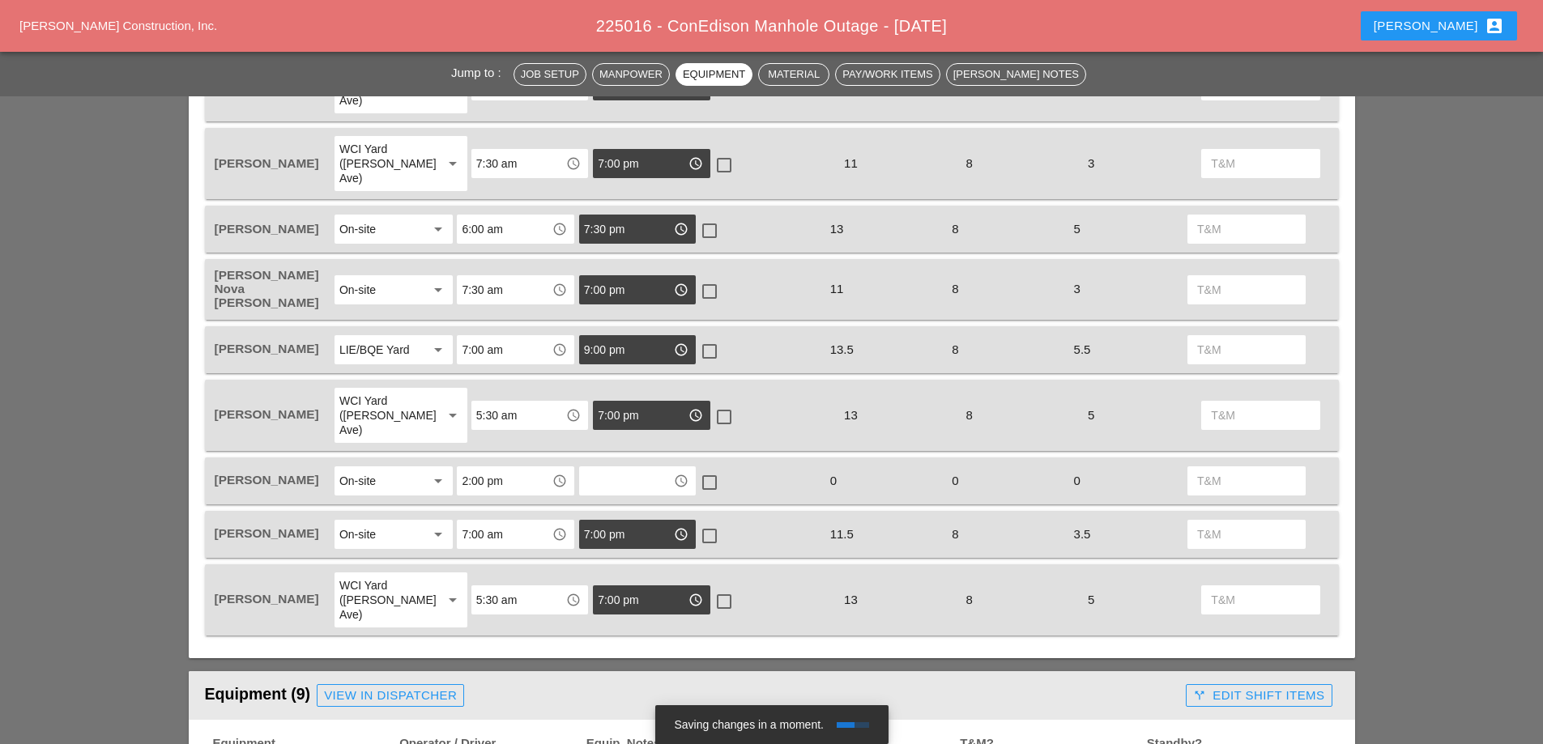
scroll to position [810, 0]
